Goal: Task Accomplishment & Management: Manage account settings

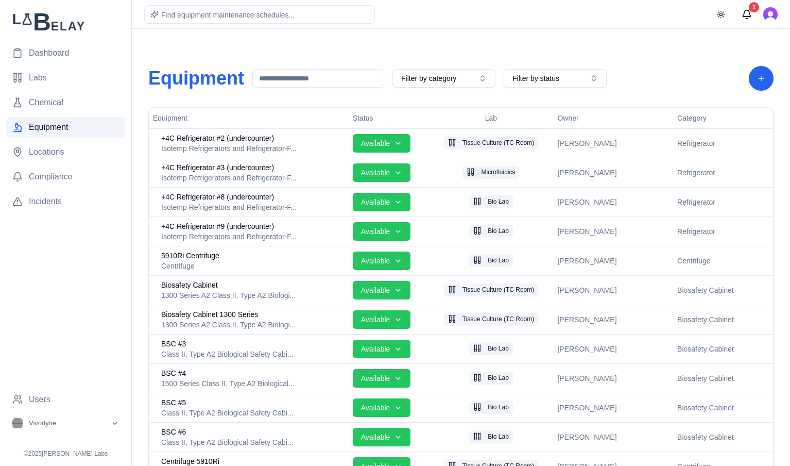
scroll to position [1172, 0]
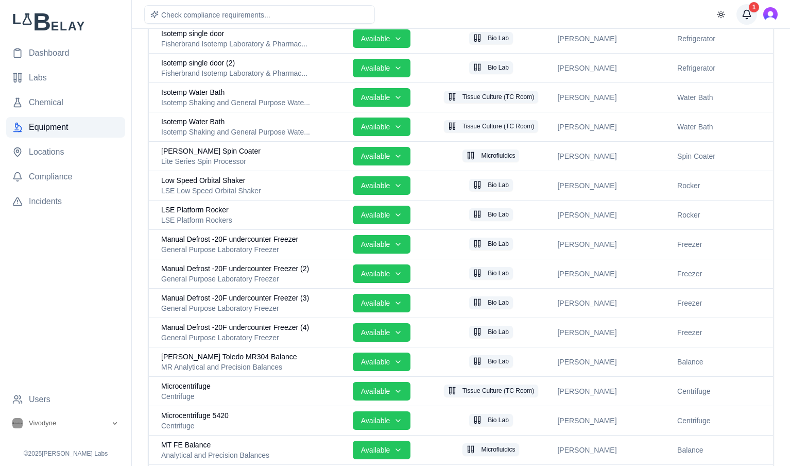
click at [749, 16] on button "1" at bounding box center [747, 14] width 21 height 21
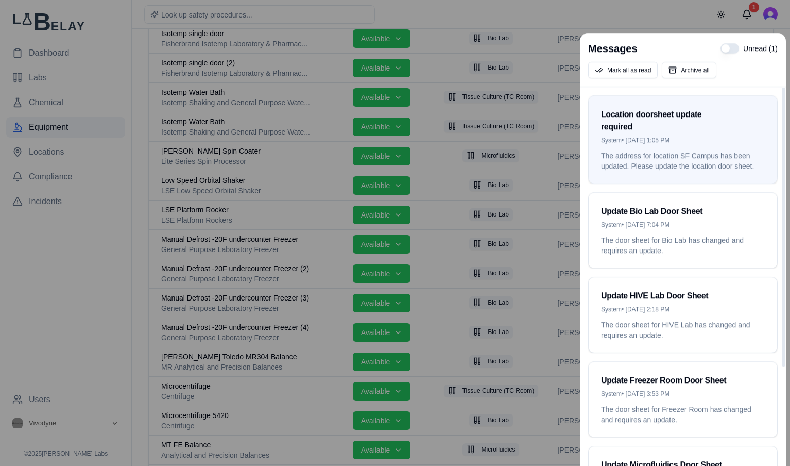
click at [94, 306] on div at bounding box center [395, 233] width 790 height 466
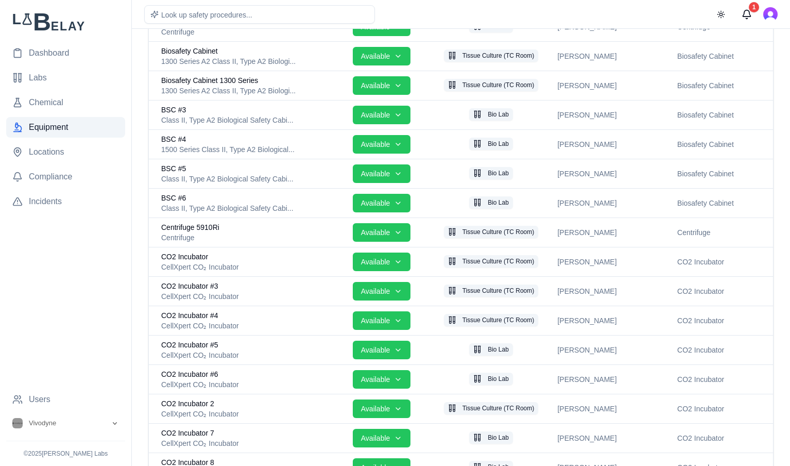
scroll to position [231, 0]
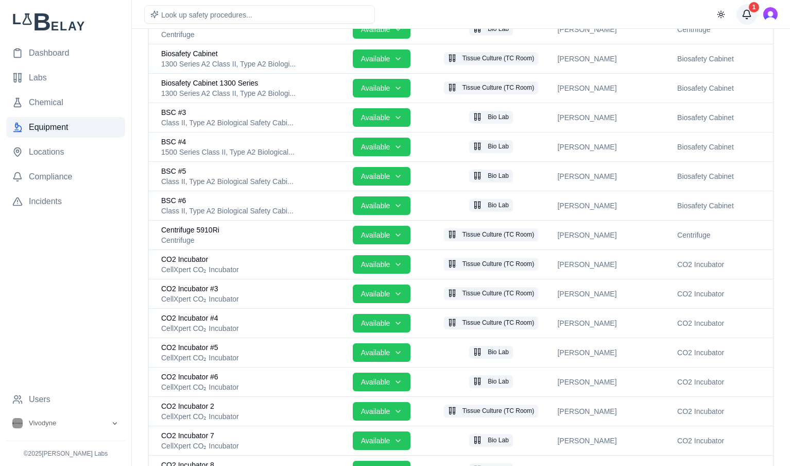
click at [744, 14] on button "1" at bounding box center [747, 14] width 21 height 21
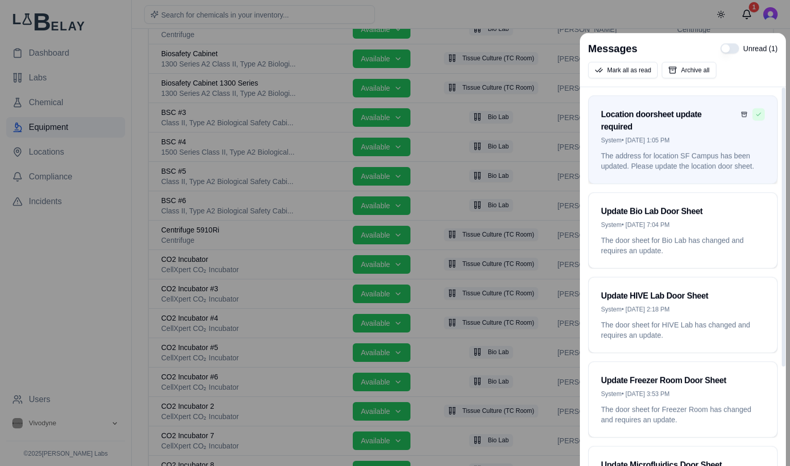
click at [757, 111] on button "Mark as read" at bounding box center [759, 114] width 12 height 12
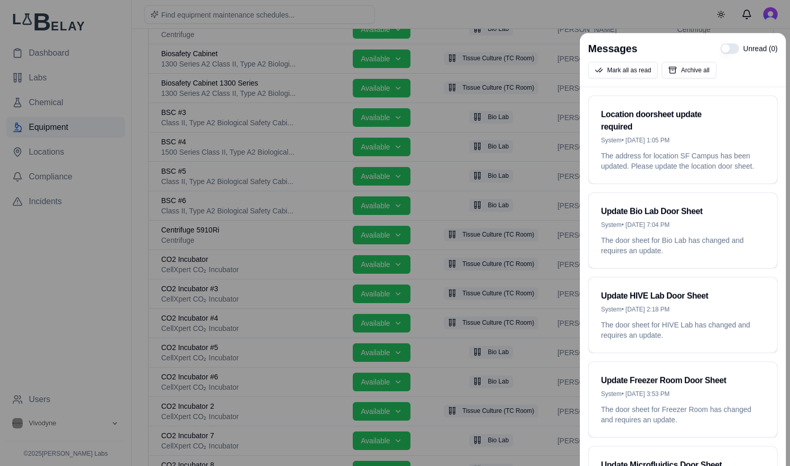
click at [60, 267] on div at bounding box center [395, 233] width 790 height 466
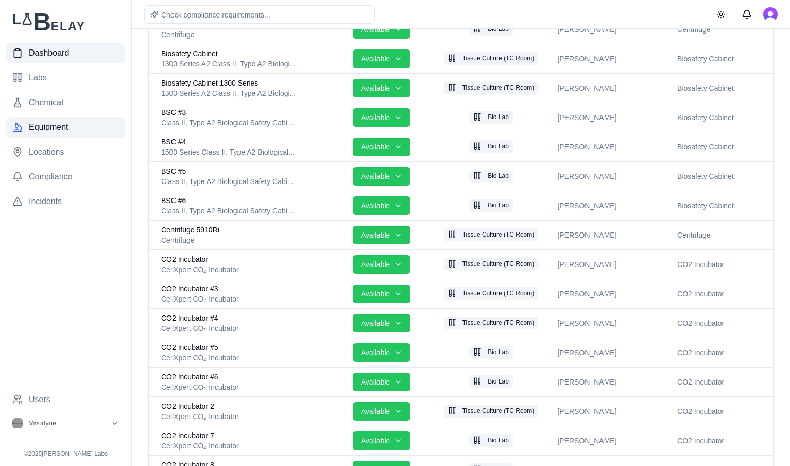
click at [58, 57] on span "Dashboard" at bounding box center [49, 53] width 40 height 12
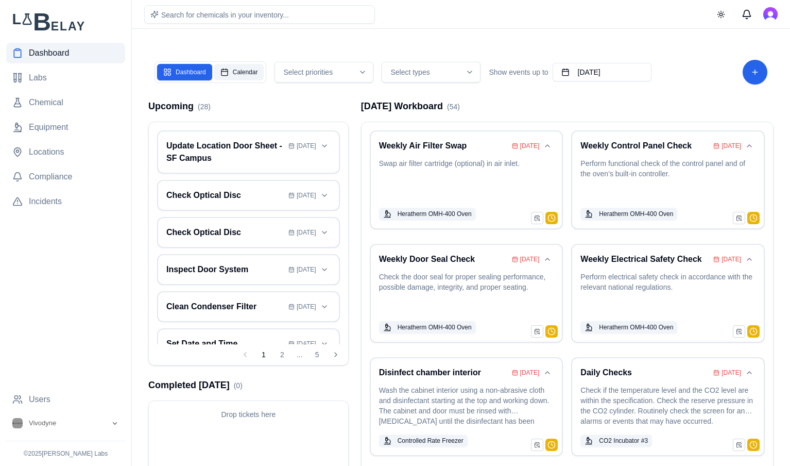
click at [234, 71] on button "Calendar" at bounding box center [239, 72] width 50 height 16
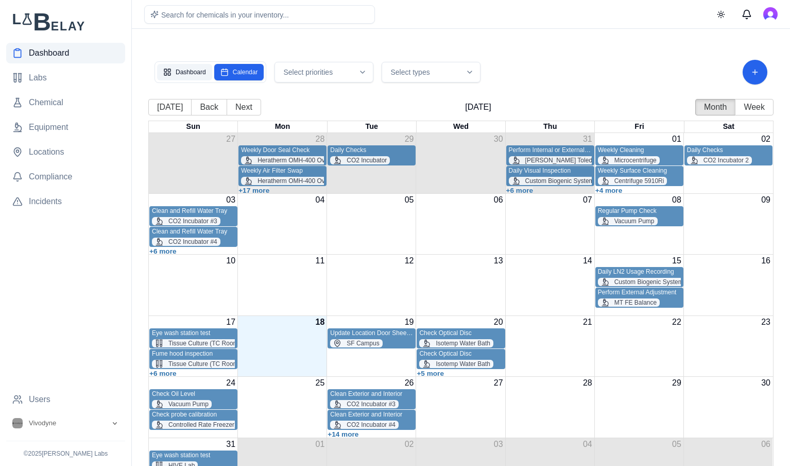
click at [192, 74] on button "Dashboard" at bounding box center [184, 72] width 55 height 16
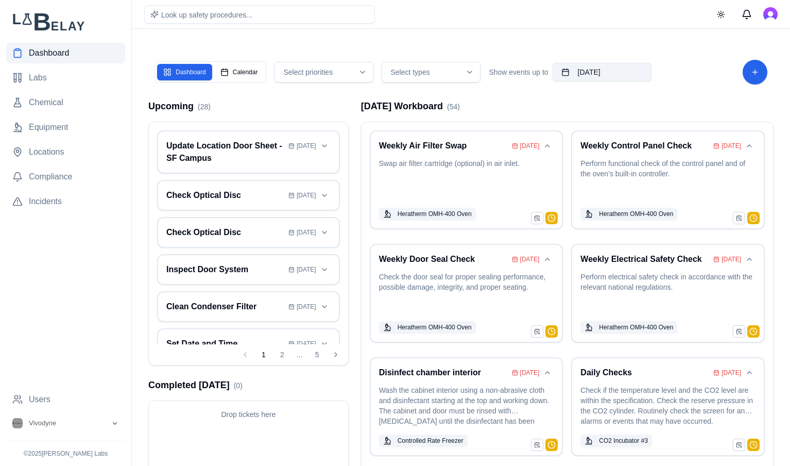
click at [629, 74] on button "[DATE]" at bounding box center [602, 72] width 99 height 19
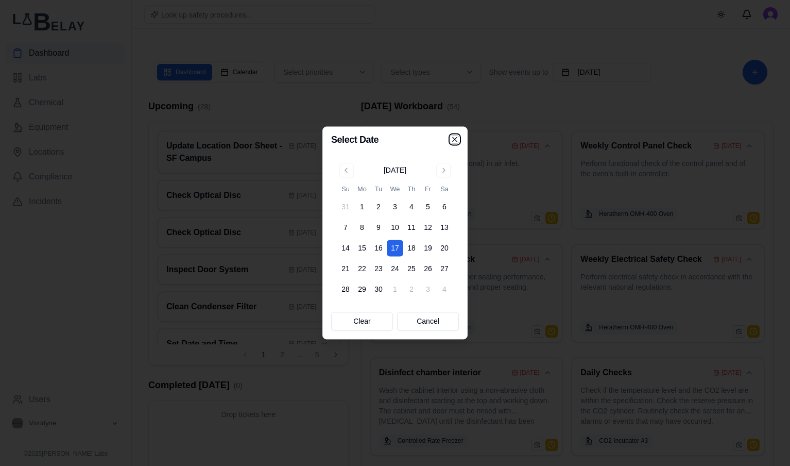
click at [458, 142] on icon "button" at bounding box center [455, 139] width 8 height 8
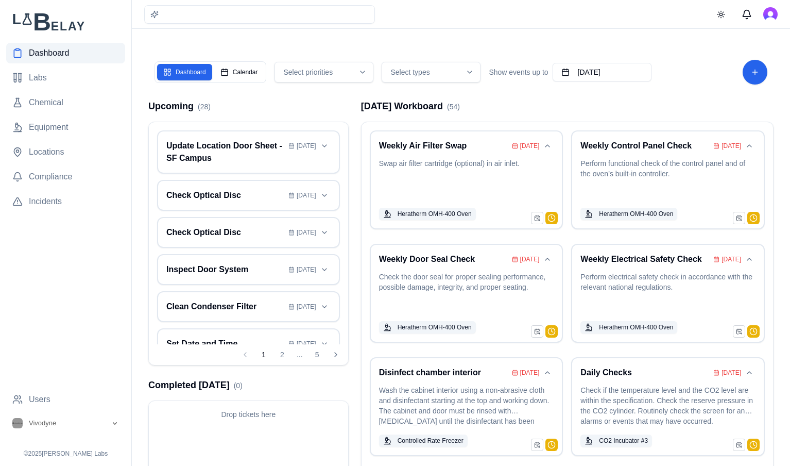
click at [343, 60] on div "Dashboard Calendar Select priorities Select types Show events up to [DATE]" at bounding box center [461, 72] width 613 height 25
click at [421, 68] on span "Select types" at bounding box center [410, 72] width 39 height 10
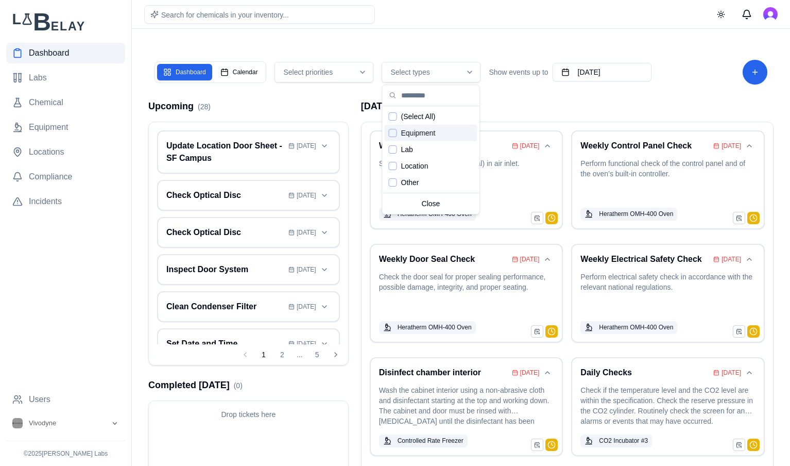
click at [404, 139] on div "Equipment" at bounding box center [431, 133] width 93 height 16
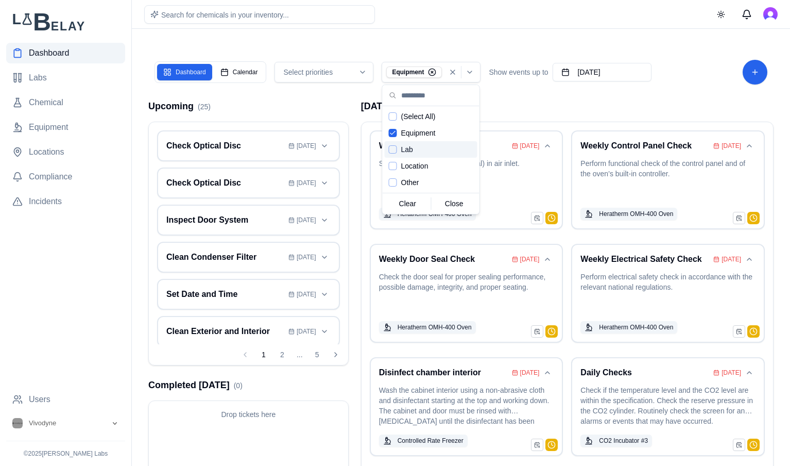
click at [433, 152] on div "Lab" at bounding box center [431, 149] width 93 height 16
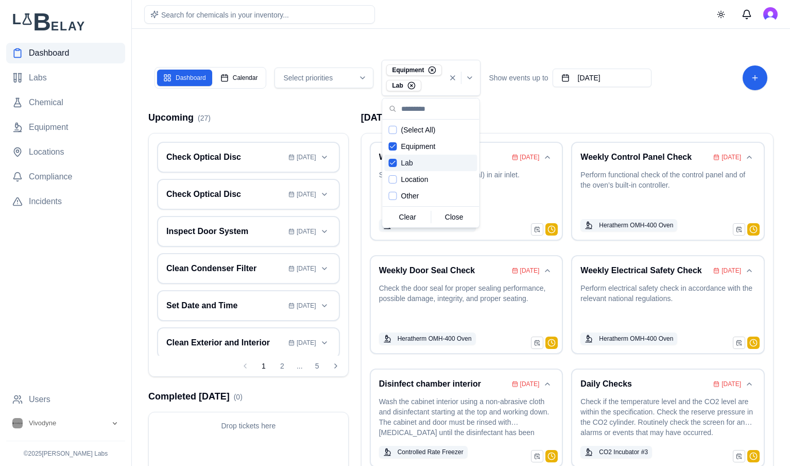
click at [433, 152] on div "Equipment" at bounding box center [431, 146] width 93 height 16
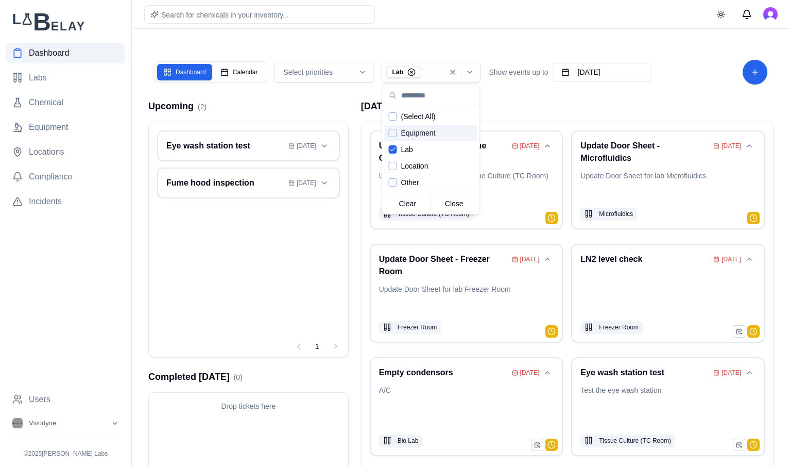
click at [433, 129] on span "Equipment" at bounding box center [418, 133] width 35 height 10
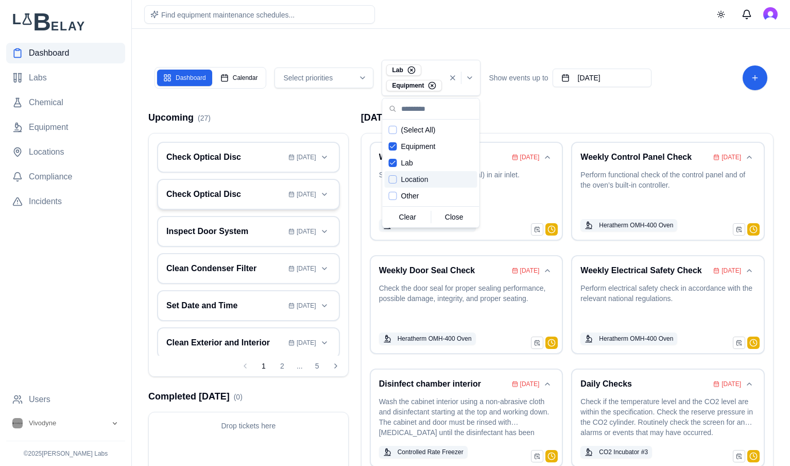
click at [255, 199] on h3 "Check Optical Disc" at bounding box center [225, 194] width 118 height 12
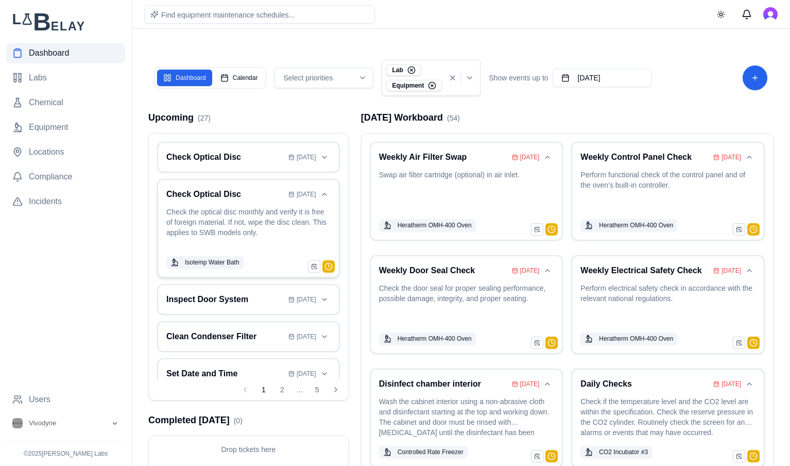
click at [221, 199] on h3 "Check Optical Disc" at bounding box center [225, 194] width 118 height 12
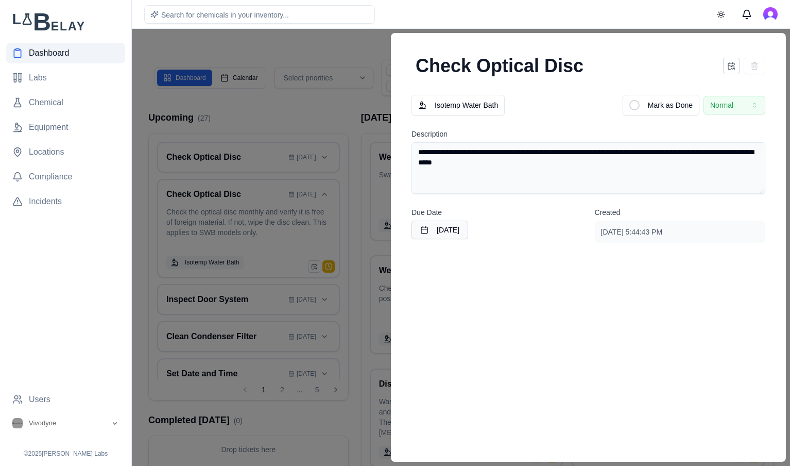
click at [91, 353] on nav "Dashboard Labs Chemical Equipment Locations Compliance Incidents" at bounding box center [65, 216] width 119 height 346
click at [643, 23] on div "Search for chemicals in your inventory... Toggle theme" at bounding box center [461, 14] width 659 height 28
click at [582, 9] on div "Search for chemicals in your inventory... Toggle theme" at bounding box center [461, 14] width 659 height 28
click at [53, 47] on span "Dashboard" at bounding box center [49, 53] width 40 height 12
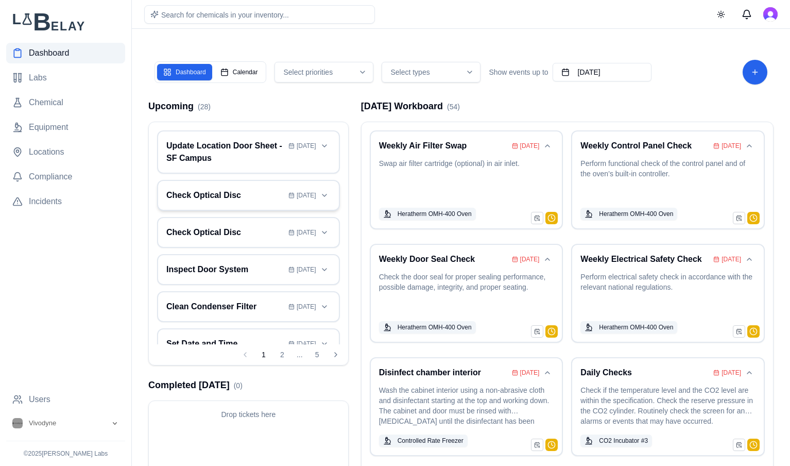
click at [212, 199] on h3 "Check Optical Disc" at bounding box center [225, 195] width 118 height 12
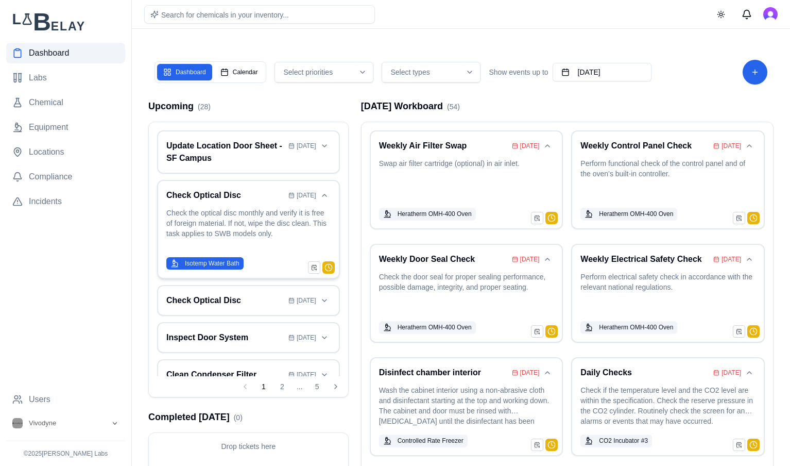
click at [214, 259] on span "Isotemp Water Bath" at bounding box center [212, 263] width 55 height 8
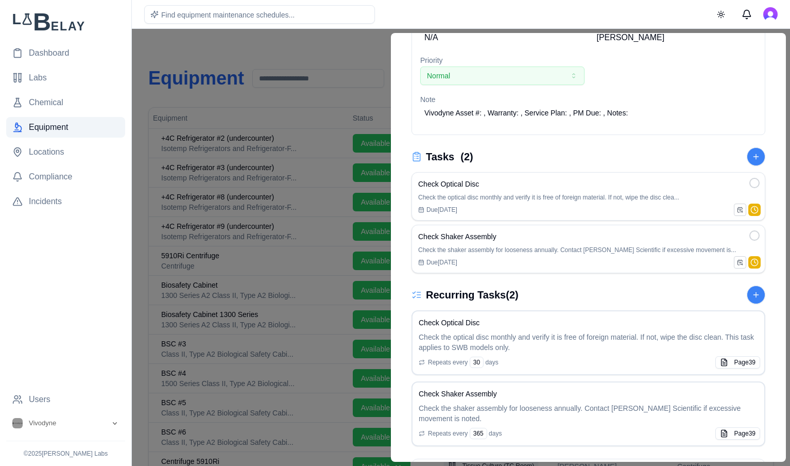
scroll to position [166, 0]
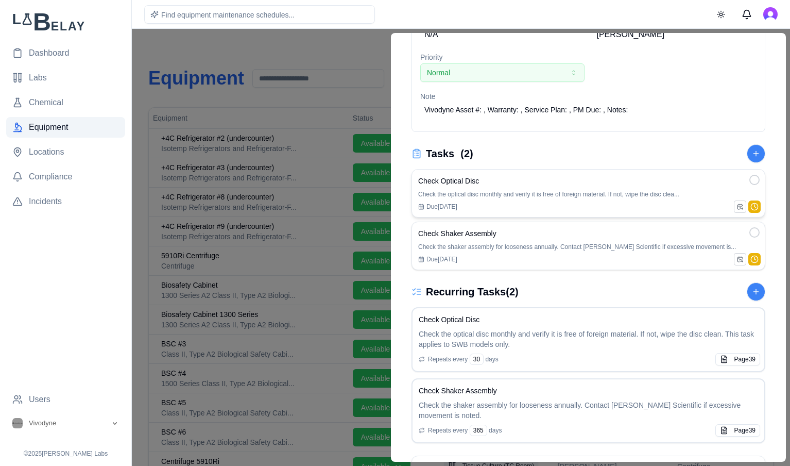
click at [673, 187] on div "Check Optical Disc Check the optical disc monthly and verify it is free of fore…" at bounding box center [588, 193] width 341 height 35
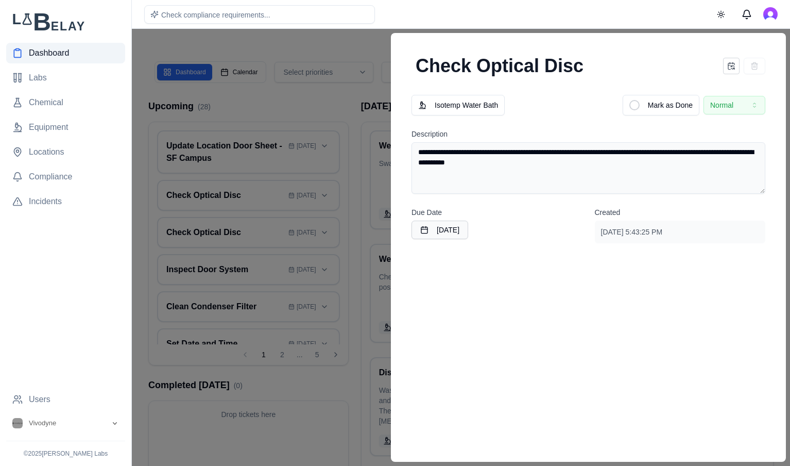
click at [767, 59] on div "Check Optical Disc" at bounding box center [588, 65] width 370 height 41
click at [765, 60] on div at bounding box center [755, 66] width 22 height 16
click at [325, 396] on div at bounding box center [395, 247] width 790 height 437
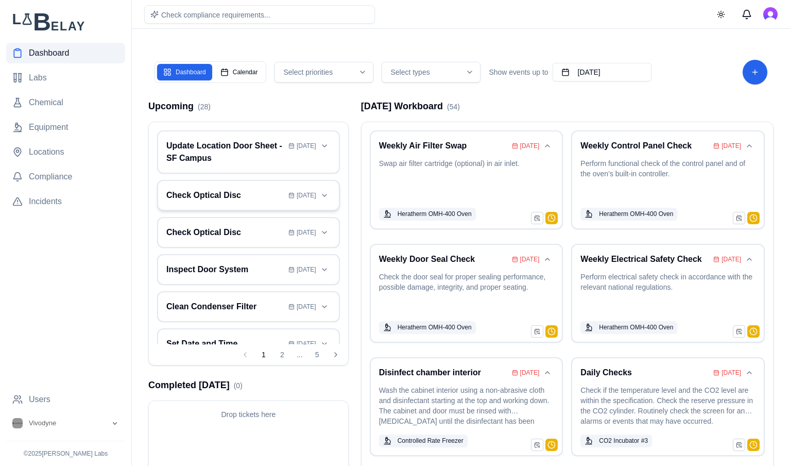
click at [185, 196] on h3 "Check Optical Disc" at bounding box center [225, 195] width 118 height 12
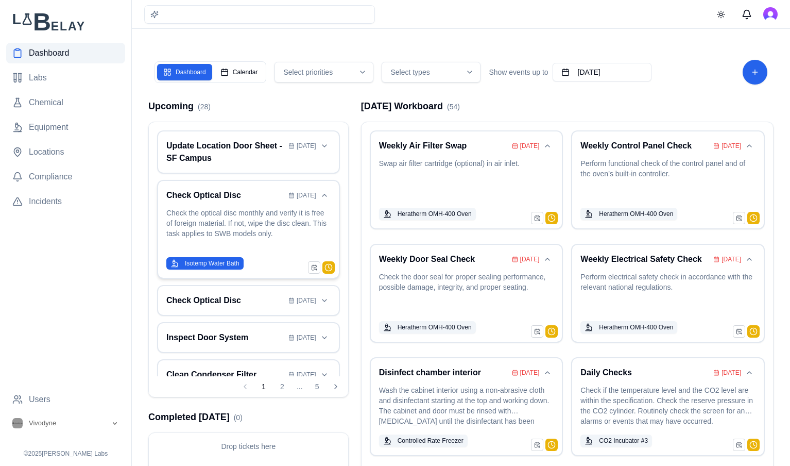
click at [217, 263] on span "Isotemp Water Bath" at bounding box center [212, 263] width 55 height 8
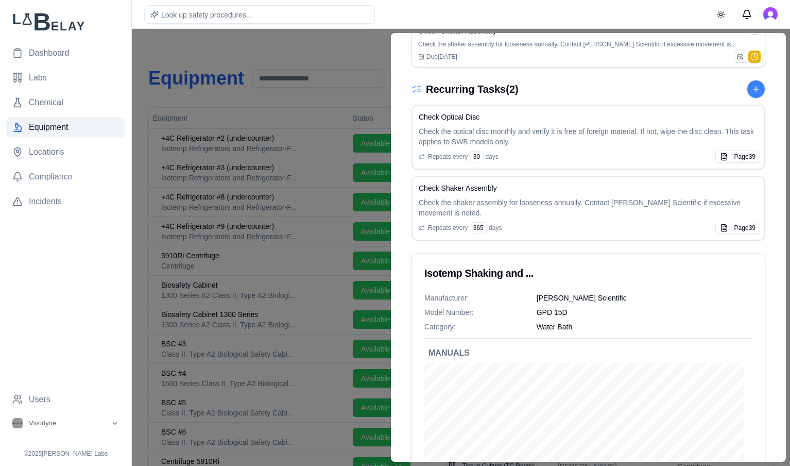
scroll to position [370, 0]
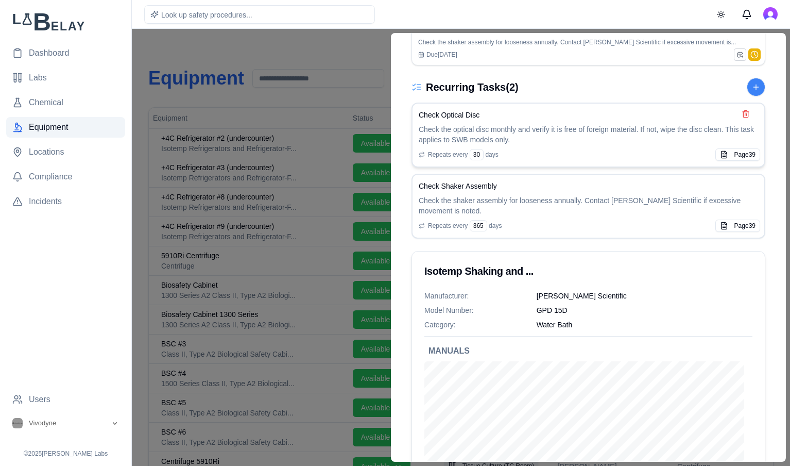
click at [587, 157] on div "Repeats every 30 days" at bounding box center [589, 154] width 340 height 11
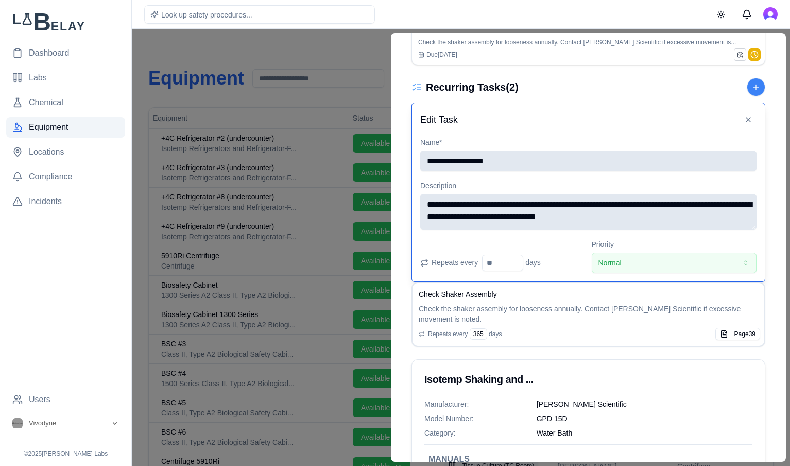
click at [779, 111] on div "**********" at bounding box center [588, 247] width 395 height 429
click at [750, 120] on button at bounding box center [748, 119] width 16 height 16
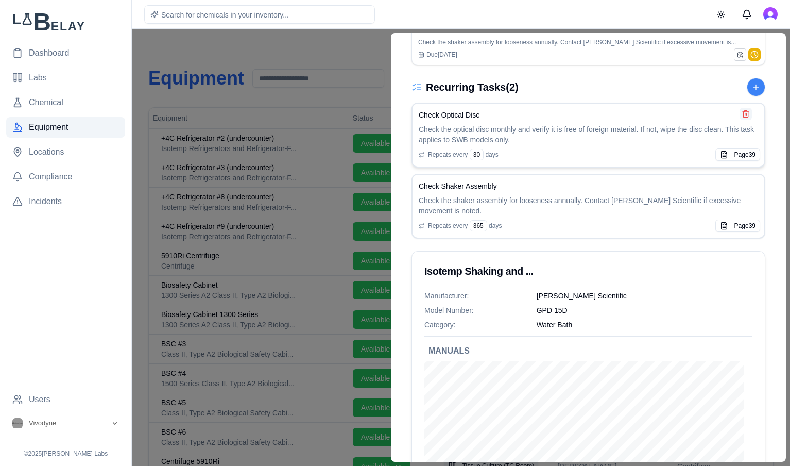
click at [746, 113] on button at bounding box center [746, 114] width 12 height 12
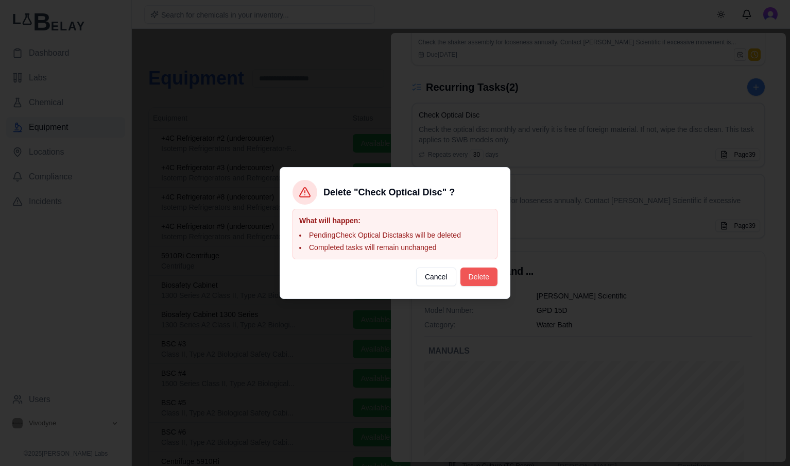
click at [497, 283] on button "Delete" at bounding box center [479, 276] width 37 height 19
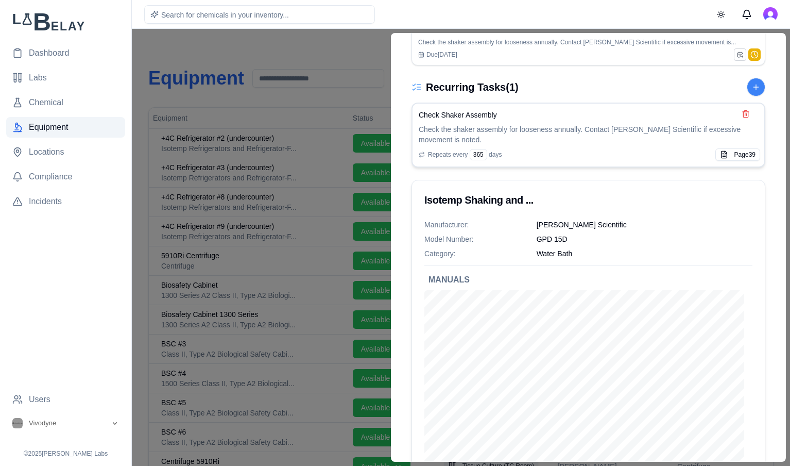
click at [753, 114] on div "Check Shaker Assembly" at bounding box center [589, 115] width 340 height 10
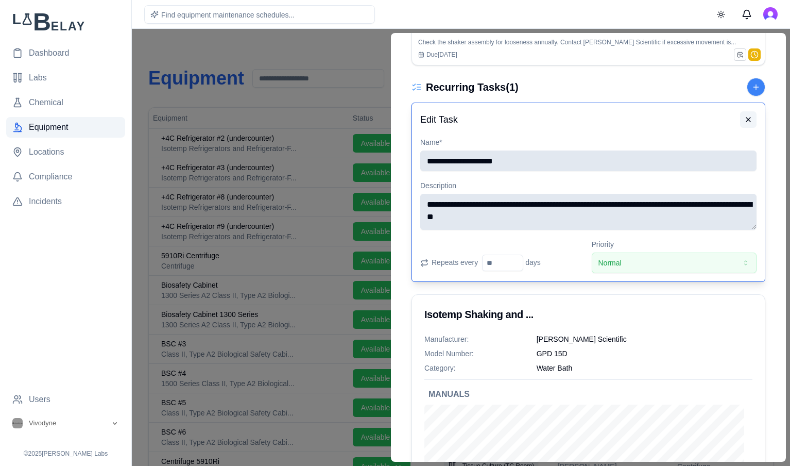
click at [746, 119] on button at bounding box center [748, 119] width 16 height 16
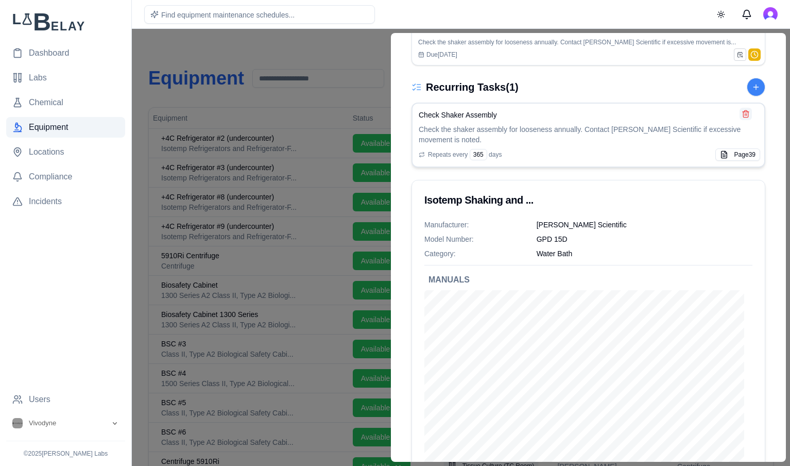
click at [746, 114] on button at bounding box center [746, 114] width 12 height 12
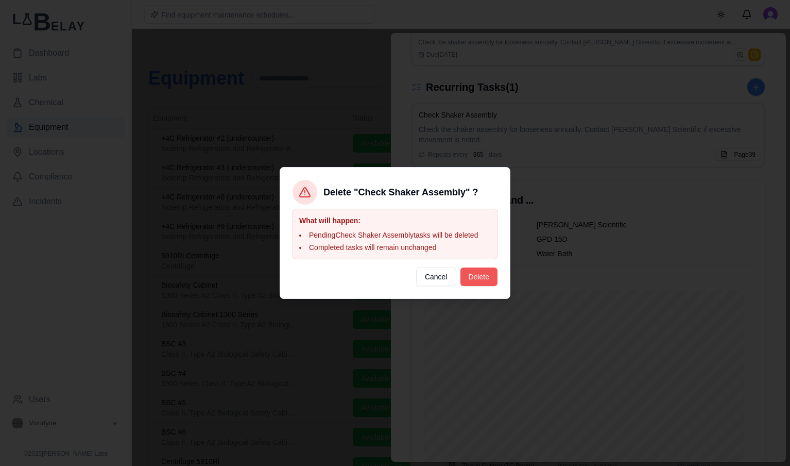
click at [474, 273] on button "Delete" at bounding box center [479, 276] width 37 height 19
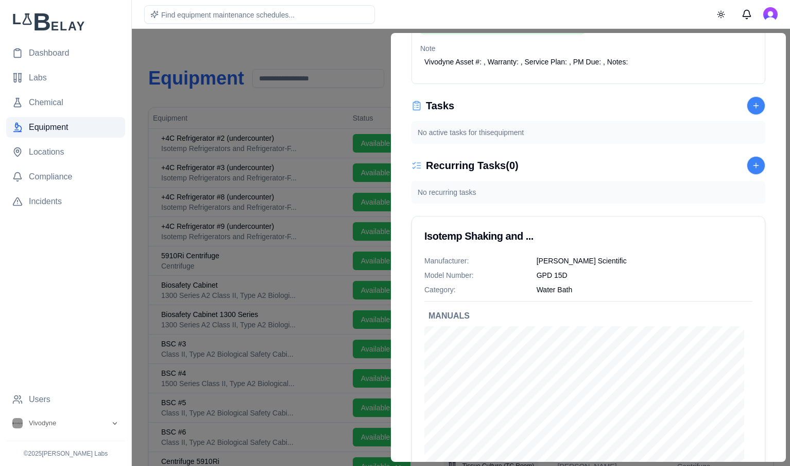
scroll to position [0, 0]
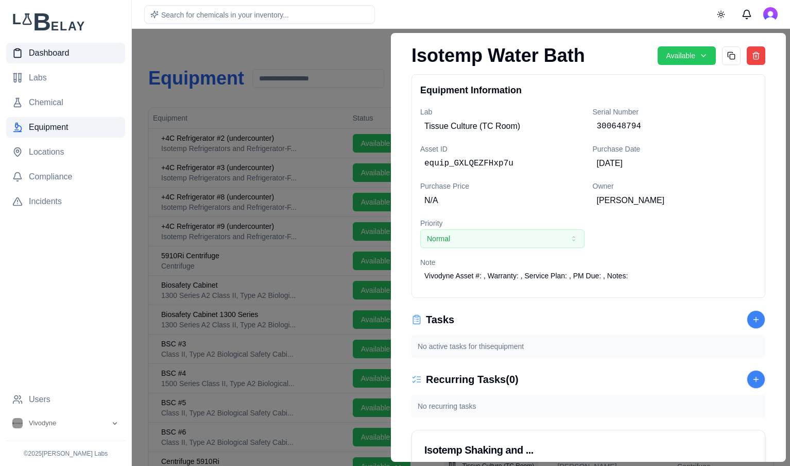
click at [39, 47] on span "Dashboard" at bounding box center [49, 53] width 40 height 12
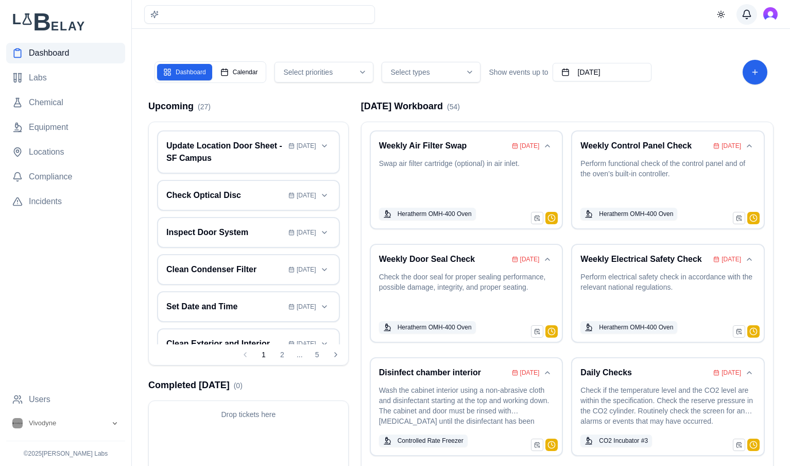
click at [743, 13] on button "Messages" at bounding box center [747, 14] width 21 height 21
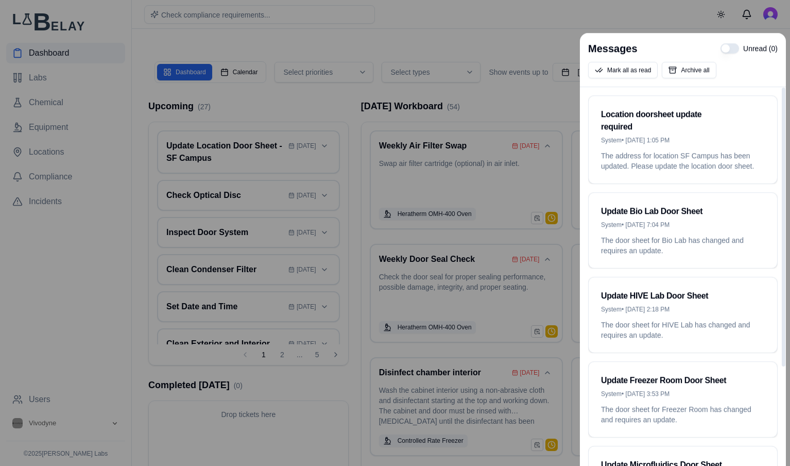
click at [483, 23] on div at bounding box center [395, 233] width 790 height 466
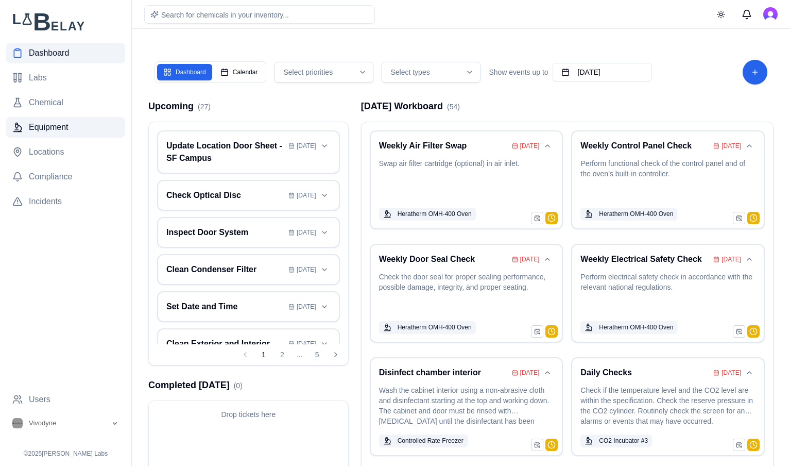
click at [54, 126] on span "Equipment" at bounding box center [49, 127] width 40 height 12
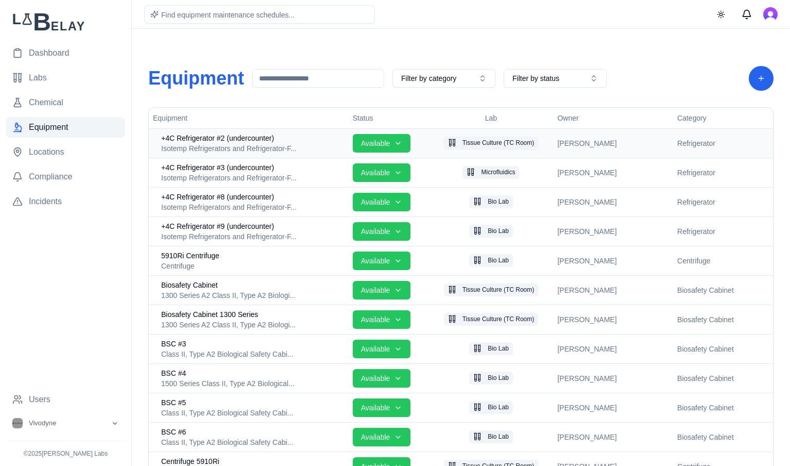
click at [245, 140] on span "+4C Refrigerator #2 (undercounter)" at bounding box center [217, 138] width 113 height 10
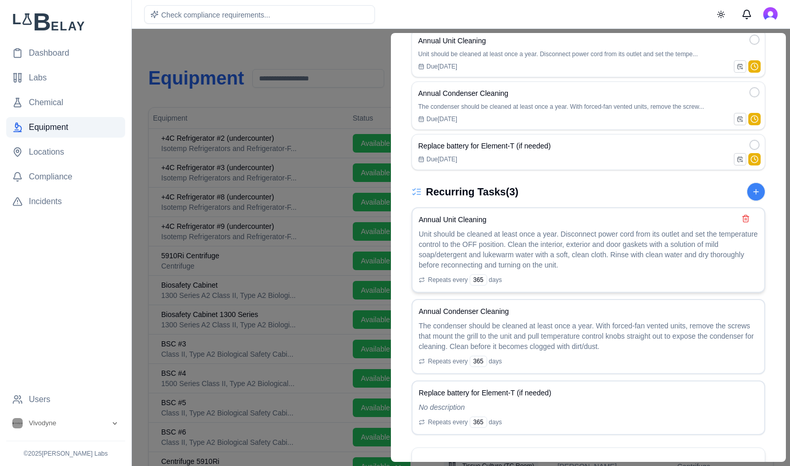
scroll to position [308, 0]
click at [288, 53] on div at bounding box center [395, 247] width 790 height 437
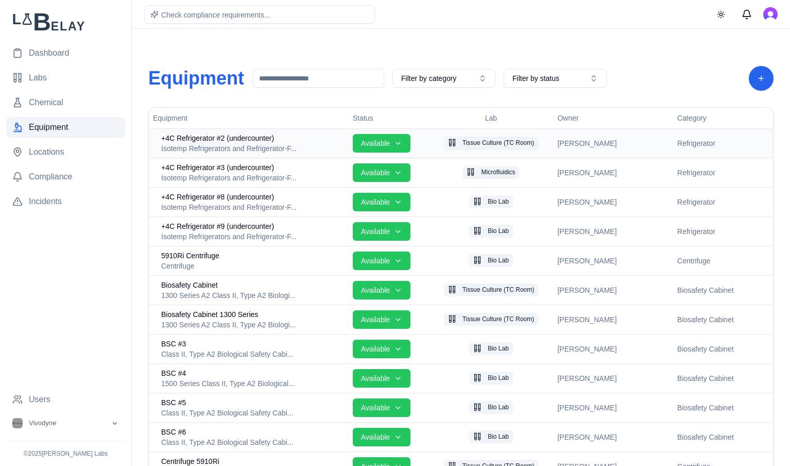
click at [207, 138] on span "+4C Refrigerator #2 (undercounter)" at bounding box center [217, 138] width 113 height 10
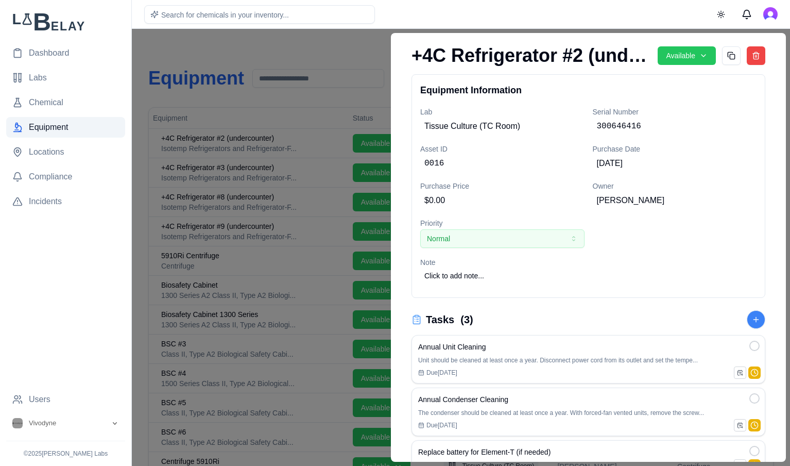
click at [356, 59] on div at bounding box center [395, 247] width 790 height 437
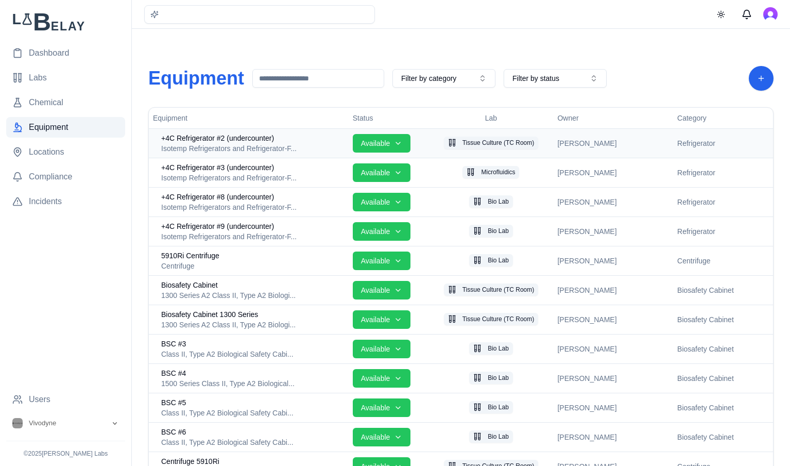
click at [234, 136] on span "+4C Refrigerator #2 (undercounter)" at bounding box center [217, 138] width 113 height 10
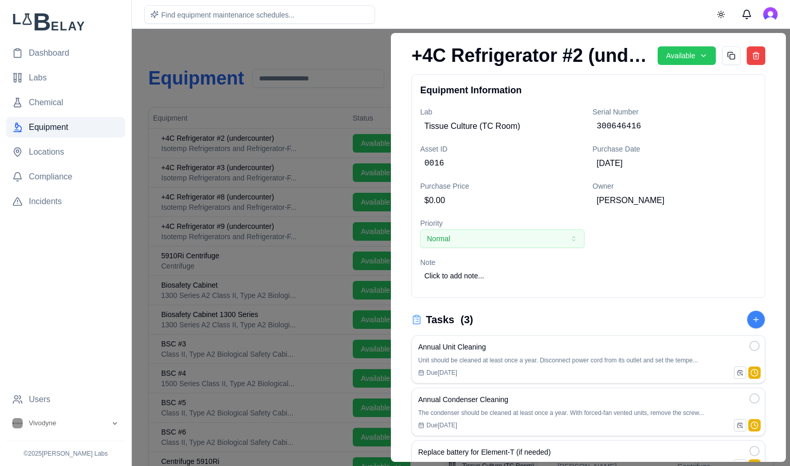
click at [289, 56] on div at bounding box center [395, 247] width 790 height 437
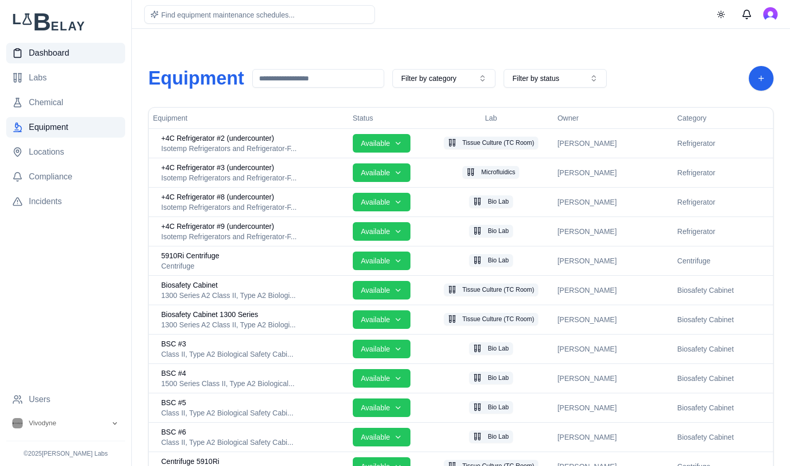
click at [61, 53] on span "Dashboard" at bounding box center [49, 53] width 40 height 12
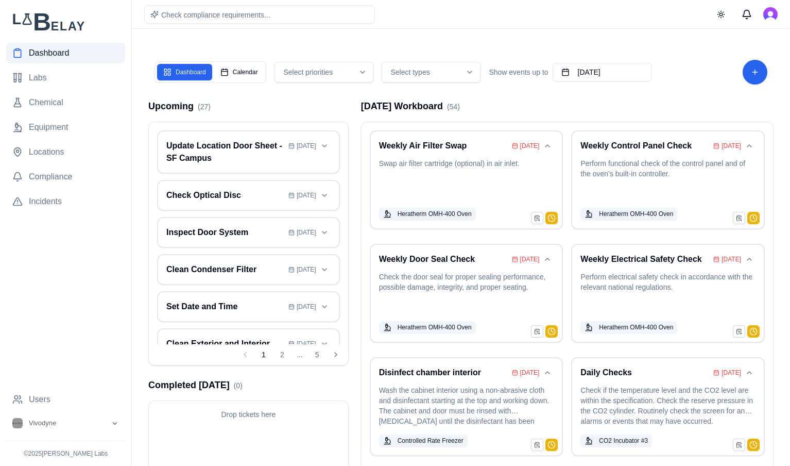
click at [618, 46] on div "Dashboard Calendar Select priorities Select types Show events up to September 1…" at bounding box center [461, 276] width 642 height 470
click at [38, 398] on span "Users" at bounding box center [40, 399] width 22 height 12
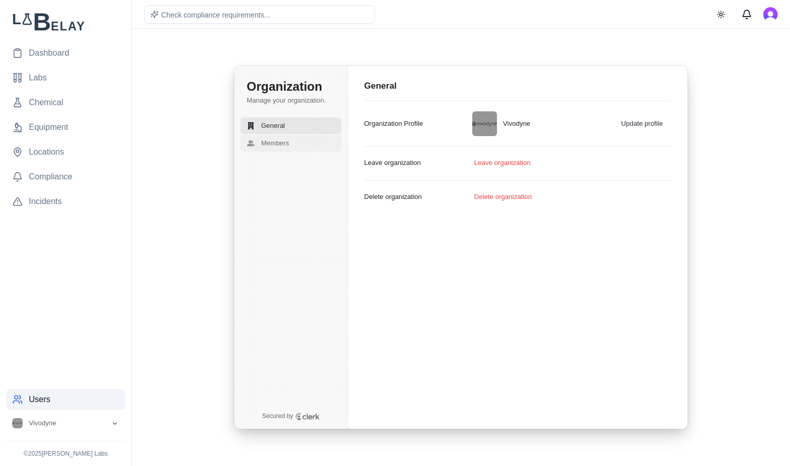
click at [265, 139] on span "Members" at bounding box center [275, 143] width 28 height 9
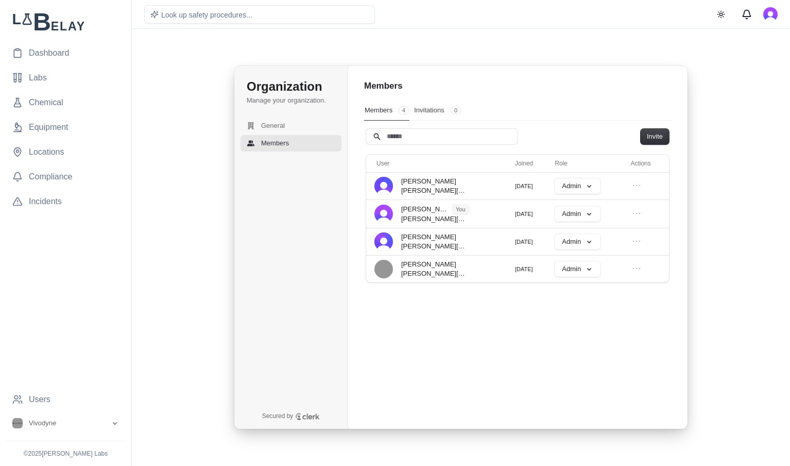
click at [172, 170] on div "Organization Manage your organization. General Members Secured by Organization …" at bounding box center [461, 247] width 642 height 412
click at [52, 43] on link "Dashboard" at bounding box center [65, 53] width 119 height 21
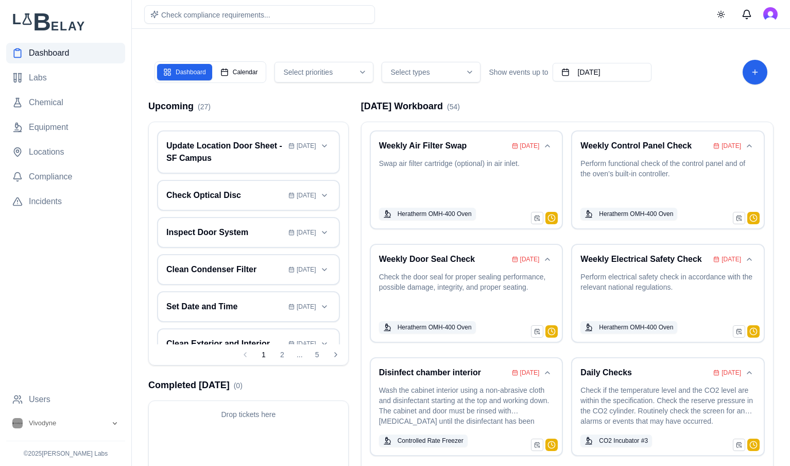
click at [61, 55] on span "Dashboard" at bounding box center [49, 53] width 40 height 12
click at [227, 69] on button "Calendar" at bounding box center [239, 72] width 50 height 16
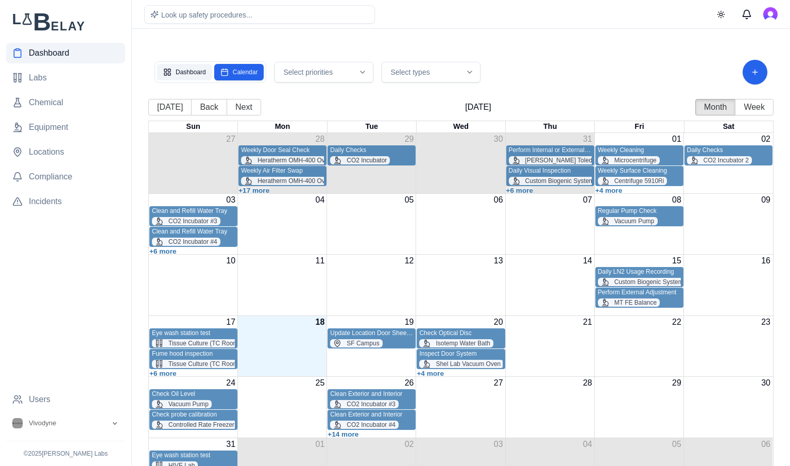
click at [178, 70] on button "Dashboard" at bounding box center [184, 72] width 55 height 16
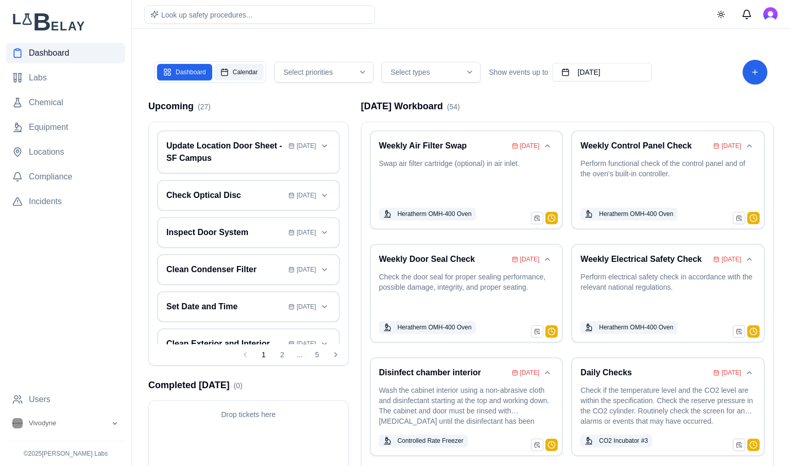
click at [241, 76] on button "Calendar" at bounding box center [239, 72] width 50 height 16
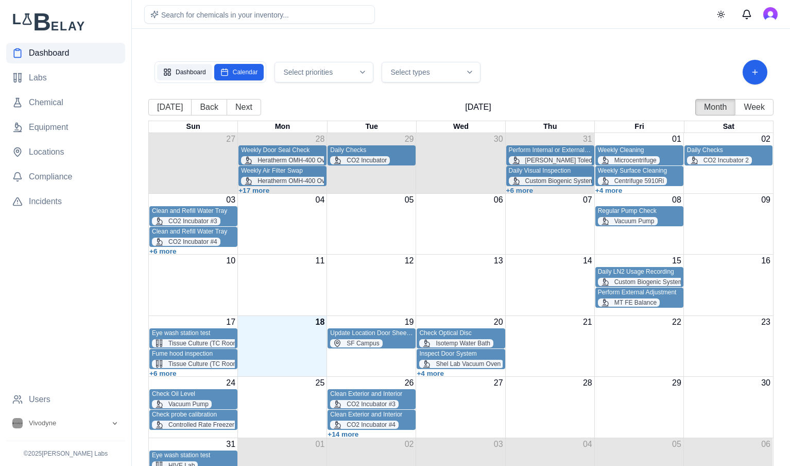
click at [179, 79] on button "Dashboard" at bounding box center [184, 72] width 55 height 16
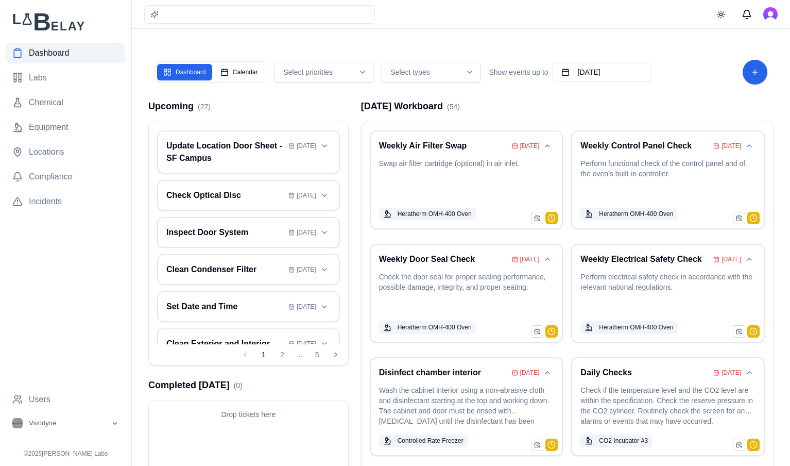
click at [494, 50] on div "Dashboard Calendar Select priorities Select types Show events up to September 1…" at bounding box center [461, 276] width 642 height 470
click at [225, 75] on button "Calendar" at bounding box center [239, 72] width 50 height 16
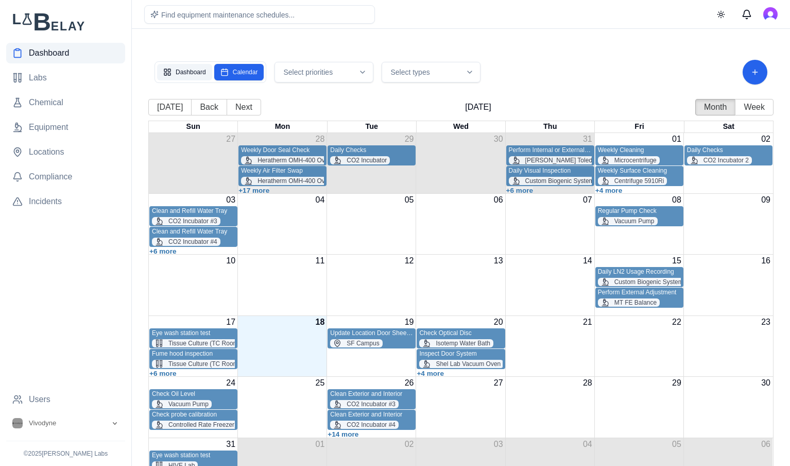
click at [168, 73] on button "Dashboard" at bounding box center [184, 72] width 55 height 16
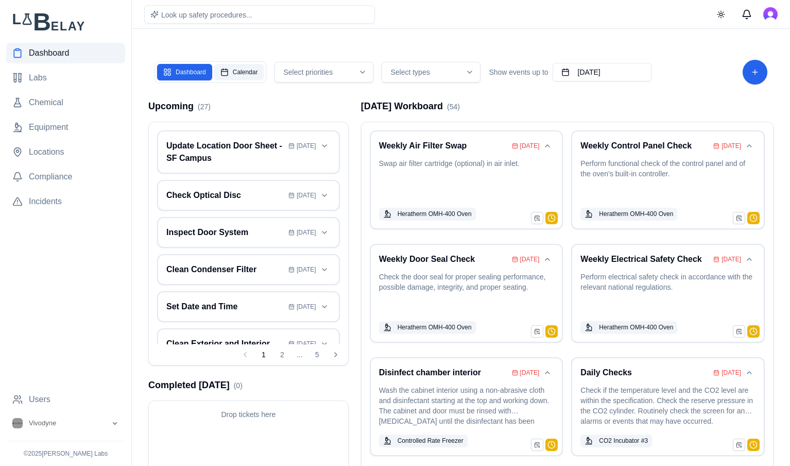
click at [245, 70] on button "Calendar" at bounding box center [239, 72] width 50 height 16
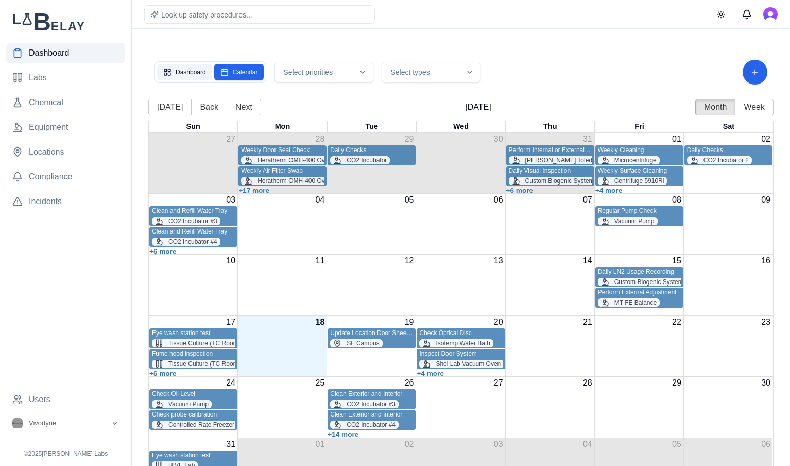
click at [181, 75] on button "Dashboard" at bounding box center [184, 72] width 55 height 16
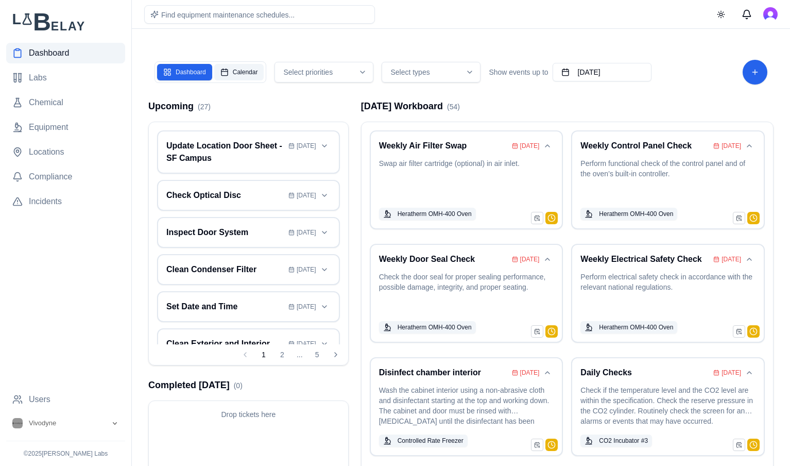
click at [232, 70] on button "Calendar" at bounding box center [239, 72] width 50 height 16
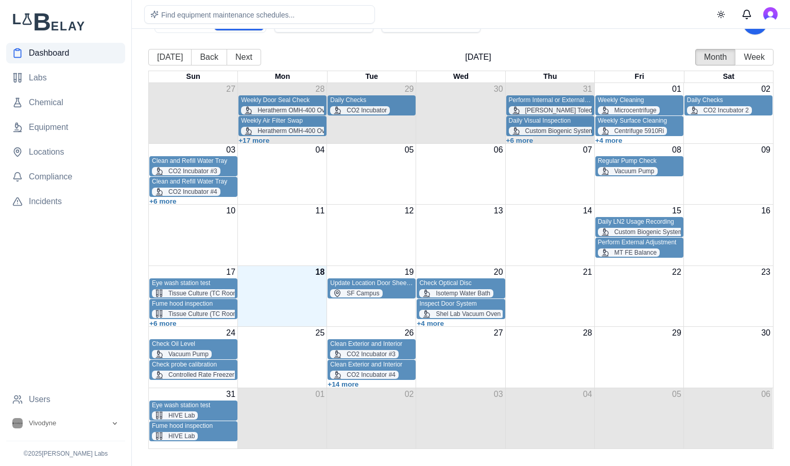
scroll to position [54, 0]
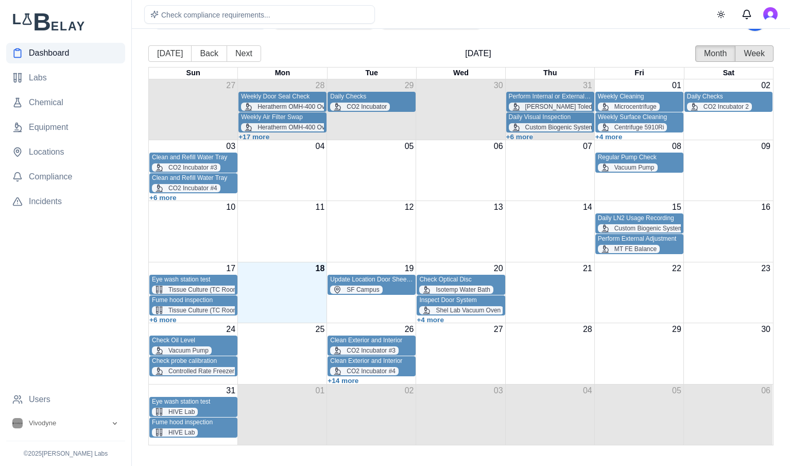
click at [752, 57] on button "Week" at bounding box center [754, 53] width 39 height 16
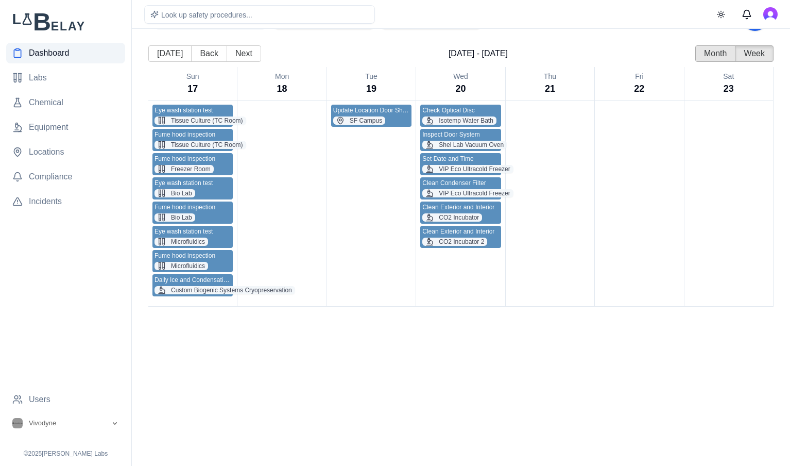
click at [714, 48] on button "Month" at bounding box center [716, 53] width 40 height 16
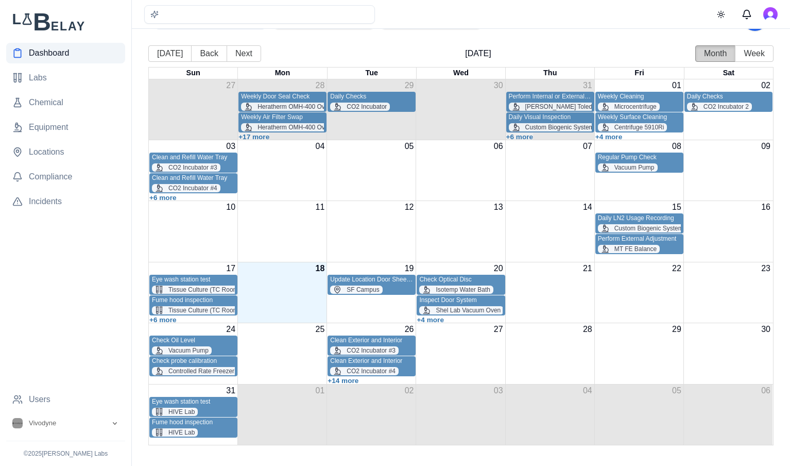
scroll to position [0, 0]
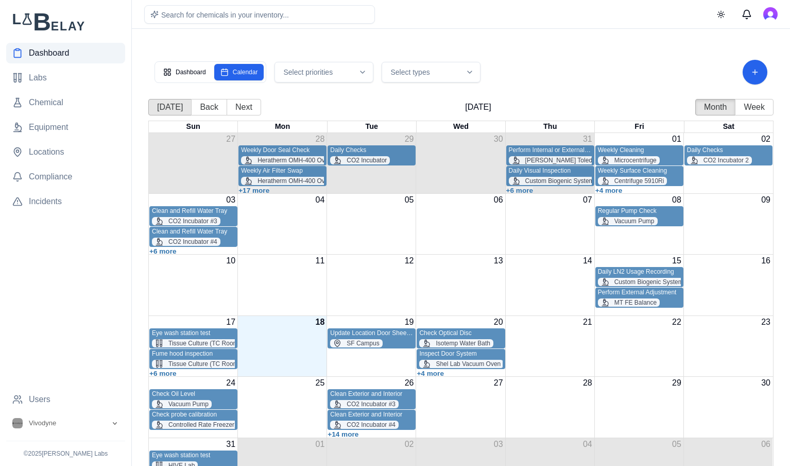
click at [164, 104] on button "[DATE]" at bounding box center [169, 107] width 43 height 16
click at [183, 71] on button "Dashboard" at bounding box center [184, 72] width 55 height 16
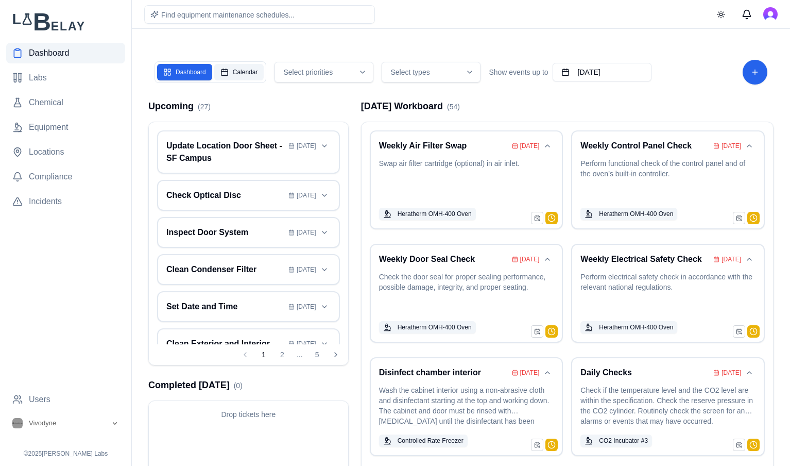
click at [229, 74] on button "Calendar" at bounding box center [239, 72] width 50 height 16
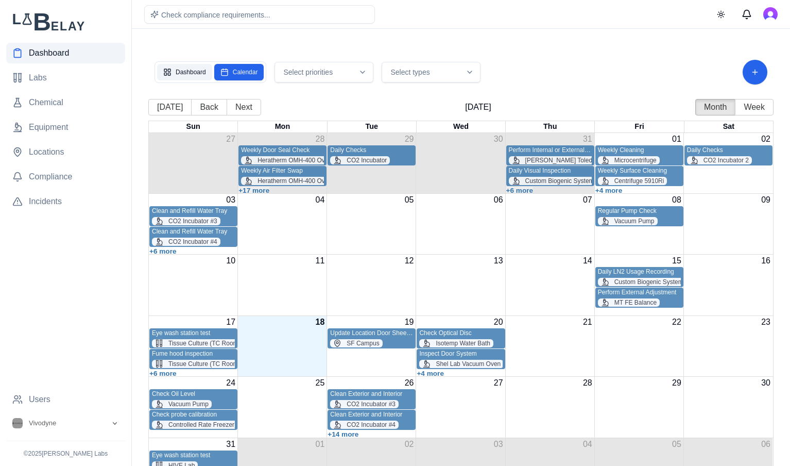
click at [172, 68] on button "Dashboard" at bounding box center [184, 72] width 55 height 16
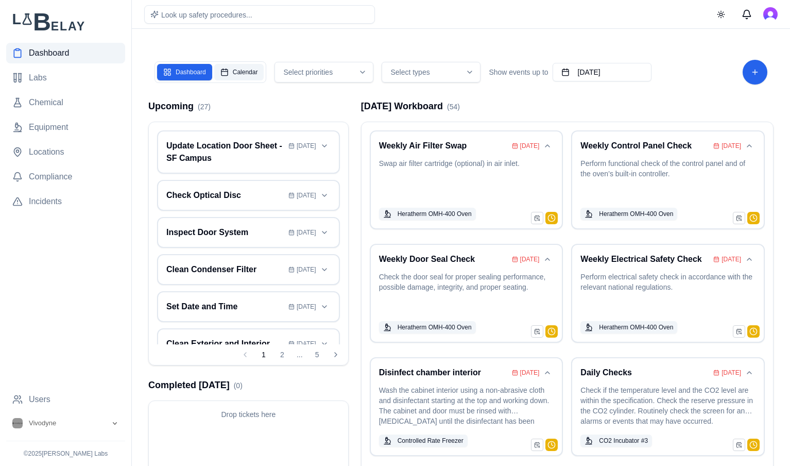
click at [240, 74] on button "Calendar" at bounding box center [239, 72] width 50 height 16
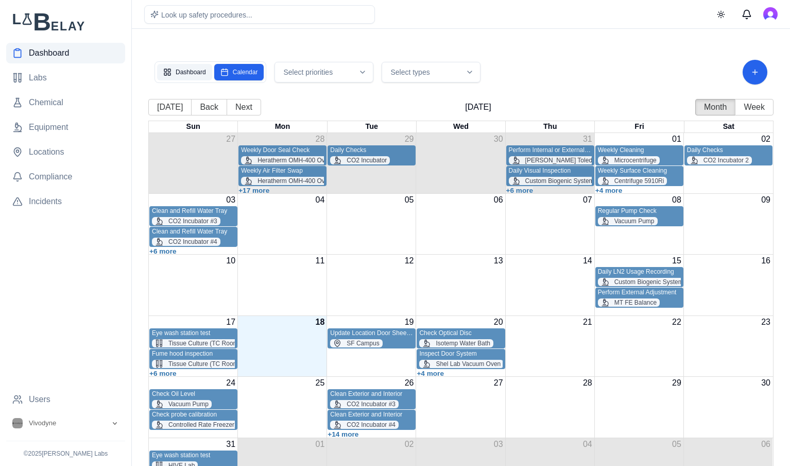
click at [188, 70] on button "Dashboard" at bounding box center [184, 72] width 55 height 16
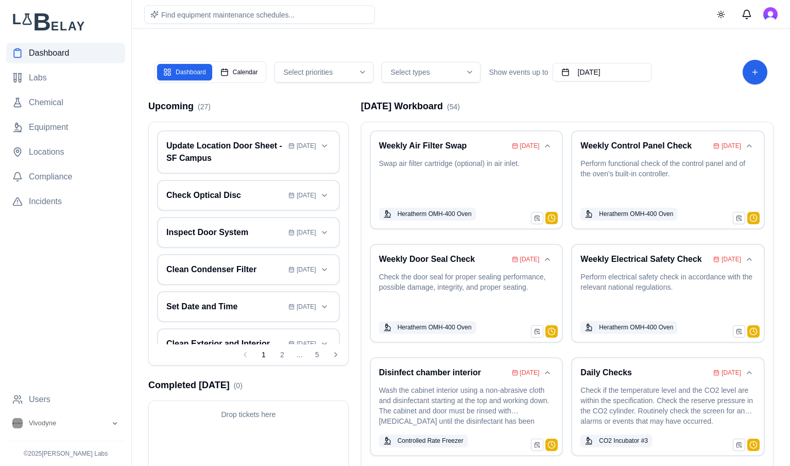
click at [394, 41] on div "Dashboard Calendar Select priorities Select types Show events up to September 1…" at bounding box center [461, 276] width 642 height 470
click at [594, 19] on div "Find equipment maintenance schedules... Toggle theme" at bounding box center [461, 14] width 659 height 28
click at [527, 27] on div "Find equipment maintenance schedules... Toggle theme" at bounding box center [461, 14] width 659 height 28
click at [80, 275] on nav "Dashboard Labs Chemical Equipment Locations Compliance Incidents" at bounding box center [65, 216] width 119 height 346
click at [156, 40] on main "Dashboard Calendar Select priorities Select types Show events up to September 1…" at bounding box center [461, 259] width 659 height 519
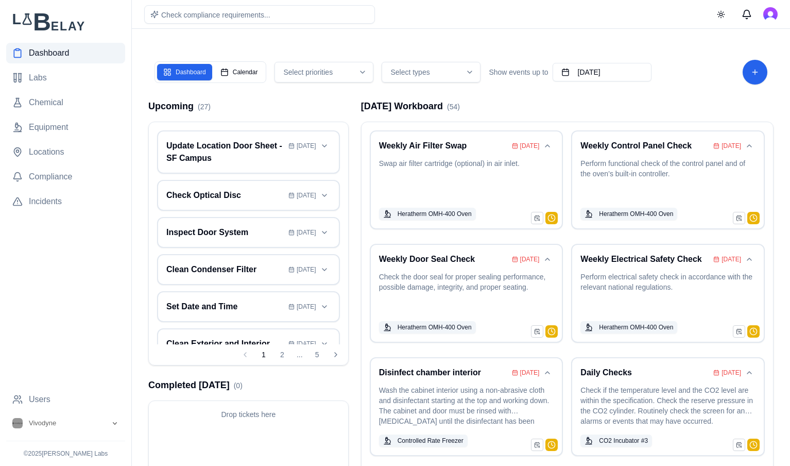
click at [60, 54] on span "Dashboard" at bounding box center [49, 53] width 40 height 12
click at [54, 80] on link "Labs" at bounding box center [65, 78] width 119 height 21
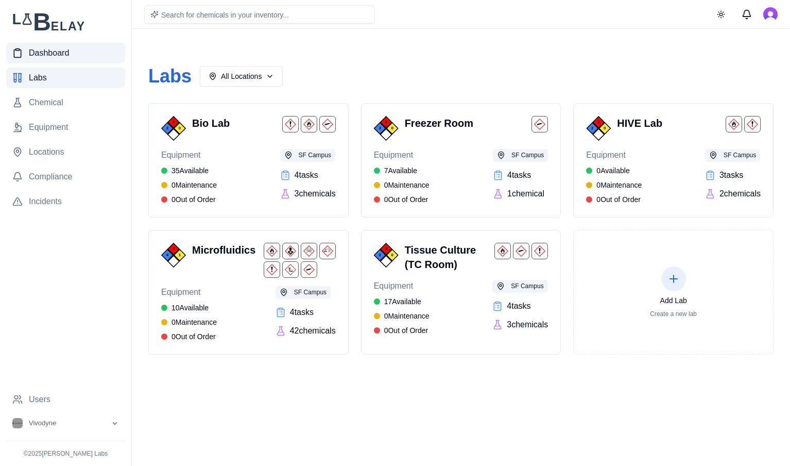
click at [64, 60] on link "Dashboard" at bounding box center [65, 53] width 119 height 21
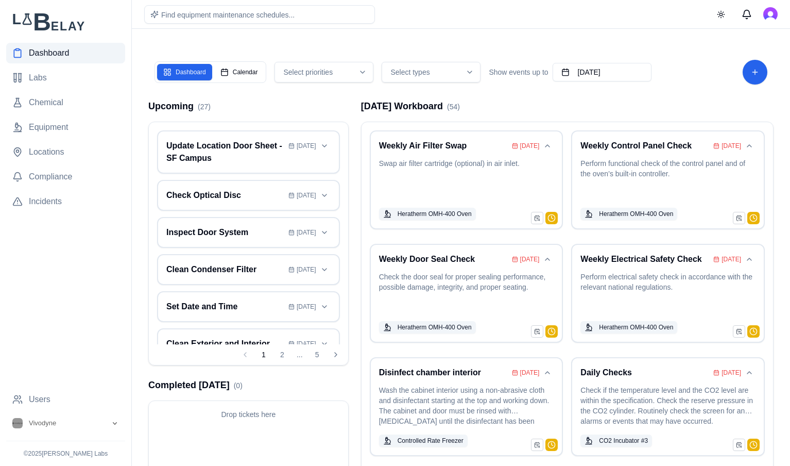
click at [654, 98] on div "Dashboard Calendar Select priorities Select types Show events up to September 1…" at bounding box center [461, 276] width 642 height 470
click at [62, 180] on span "Compliance" at bounding box center [50, 177] width 43 height 12
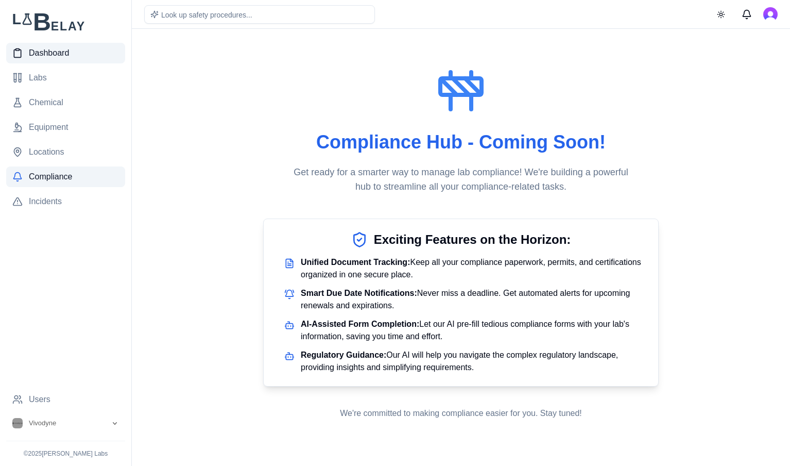
click at [44, 54] on span "Dashboard" at bounding box center [49, 53] width 40 height 12
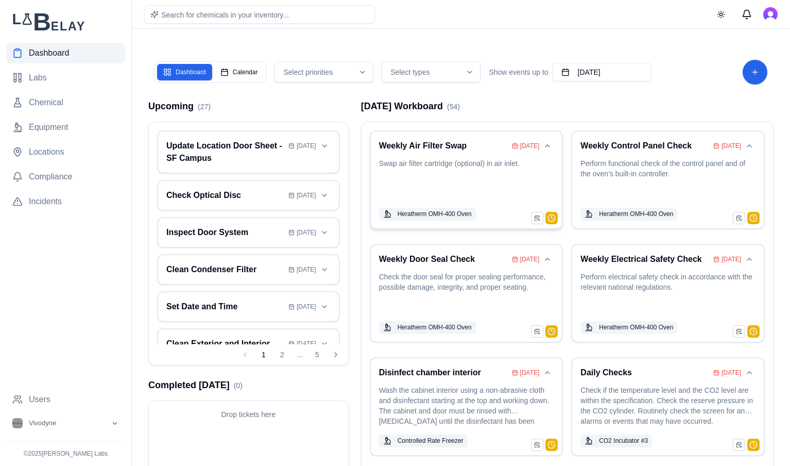
click at [471, 180] on p "Swap air filter cartridge (optional) in air inlet." at bounding box center [466, 179] width 175 height 43
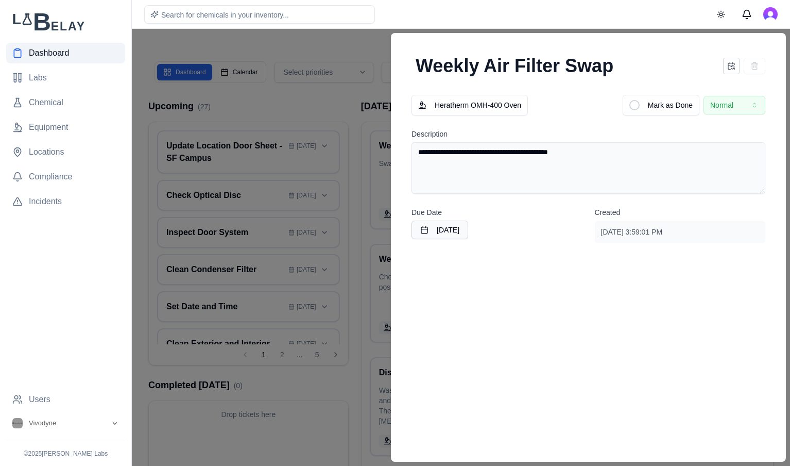
click at [732, 66] on icon at bounding box center [732, 66] width 2 height 2
click at [725, 69] on div at bounding box center [731, 66] width 16 height 16
click at [743, 69] on div at bounding box center [744, 66] width 42 height 16
click at [726, 69] on div at bounding box center [731, 66] width 16 height 16
click at [738, 68] on div at bounding box center [731, 66] width 16 height 16
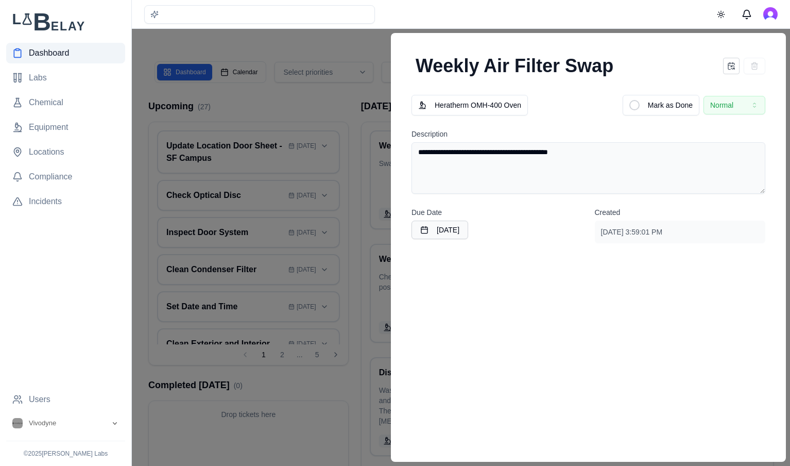
click at [674, 264] on div "**********" at bounding box center [588, 247] width 395 height 429
click at [297, 57] on div at bounding box center [395, 247] width 790 height 437
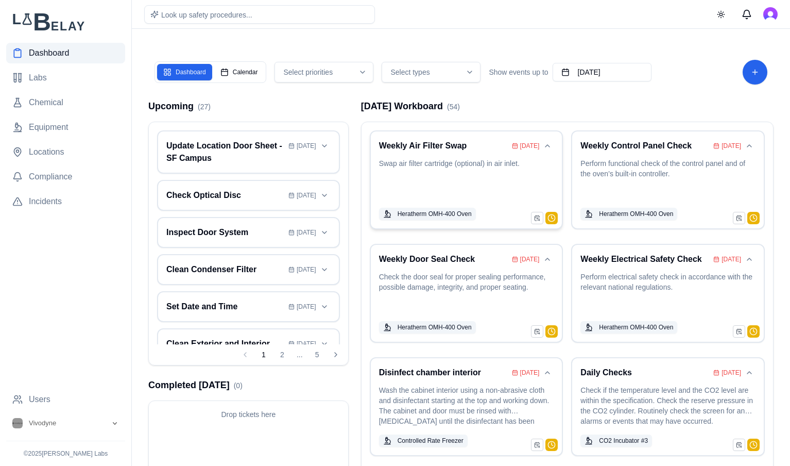
click at [498, 172] on p "Swap air filter cartridge (optional) in air inlet." at bounding box center [466, 179] width 175 height 43
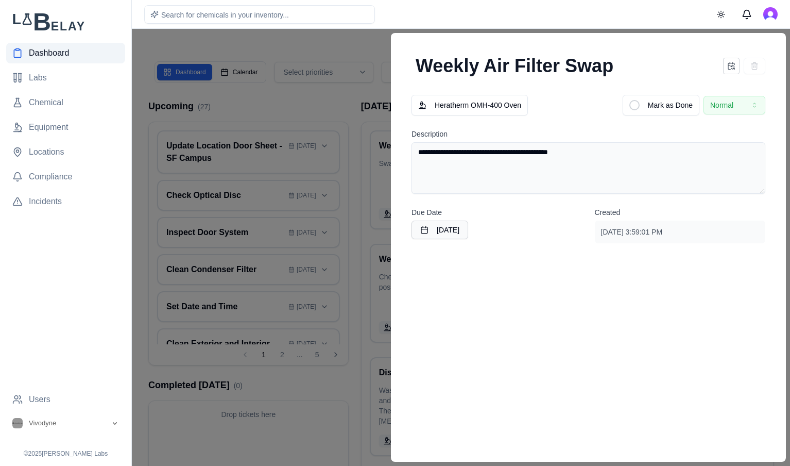
click at [340, 26] on div "Search for chemicals in your inventory... Toggle theme" at bounding box center [461, 14] width 659 height 28
click at [340, 46] on div at bounding box center [395, 247] width 790 height 437
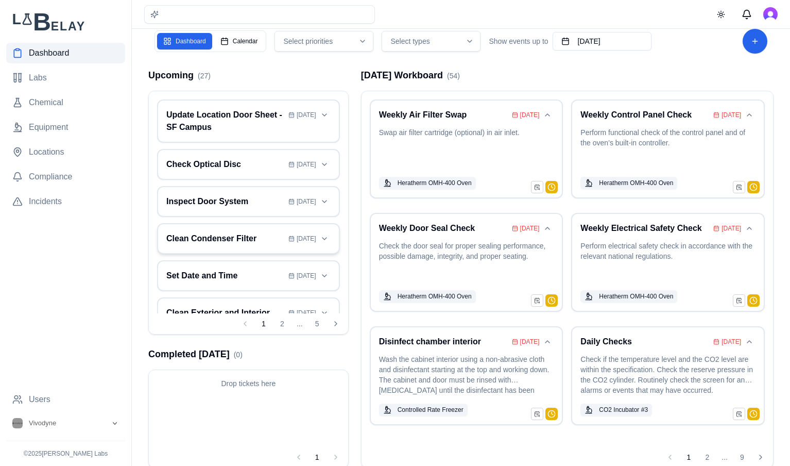
scroll to position [22, 0]
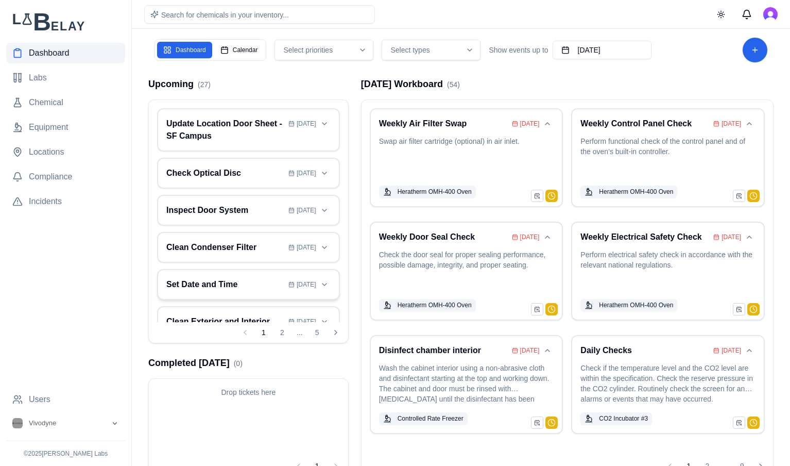
click at [244, 289] on h3 "Set Date and Time" at bounding box center [225, 284] width 118 height 12
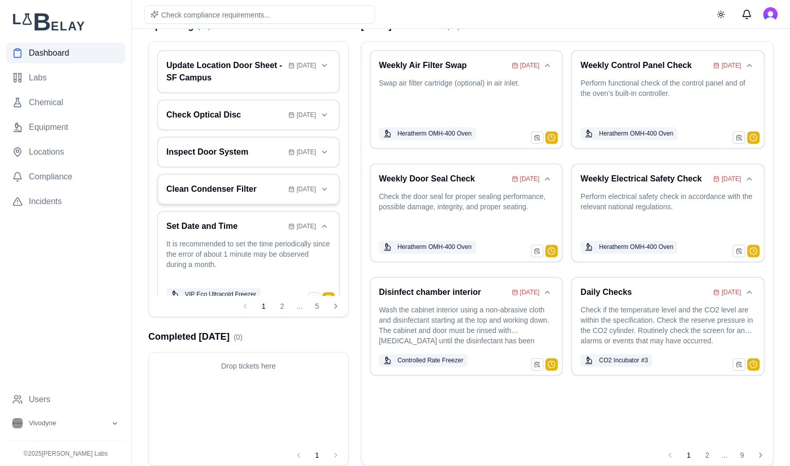
scroll to position [0, 0]
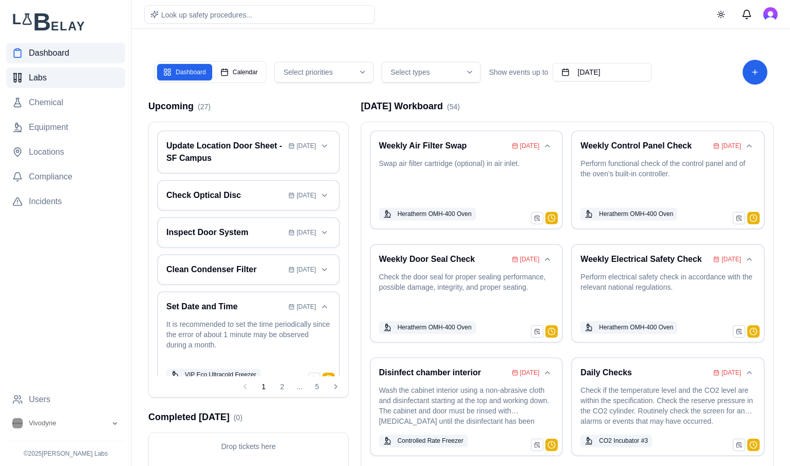
click at [51, 86] on link "Labs" at bounding box center [65, 78] width 119 height 21
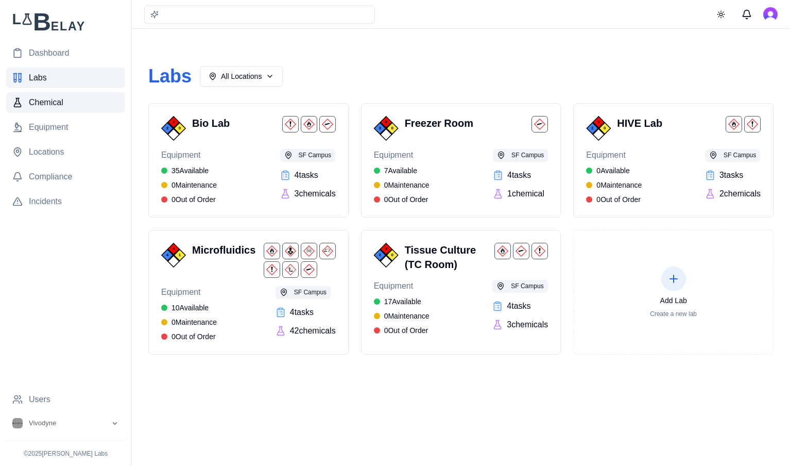
click at [59, 99] on span "Chemical" at bounding box center [46, 102] width 35 height 12
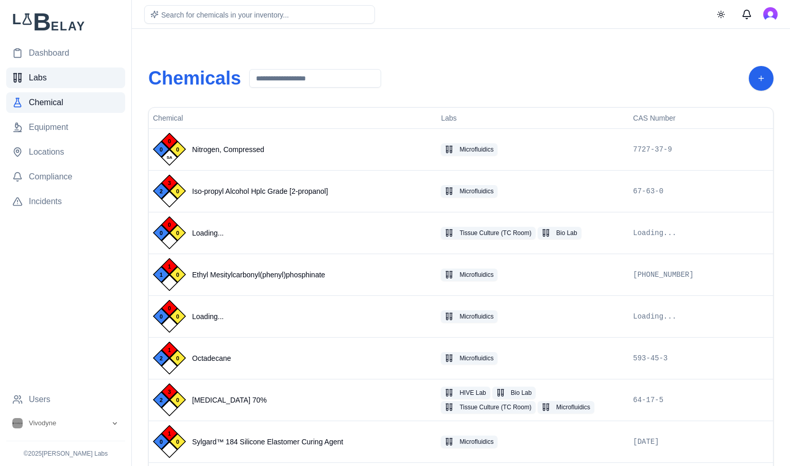
click at [71, 78] on link "Labs" at bounding box center [65, 78] width 119 height 21
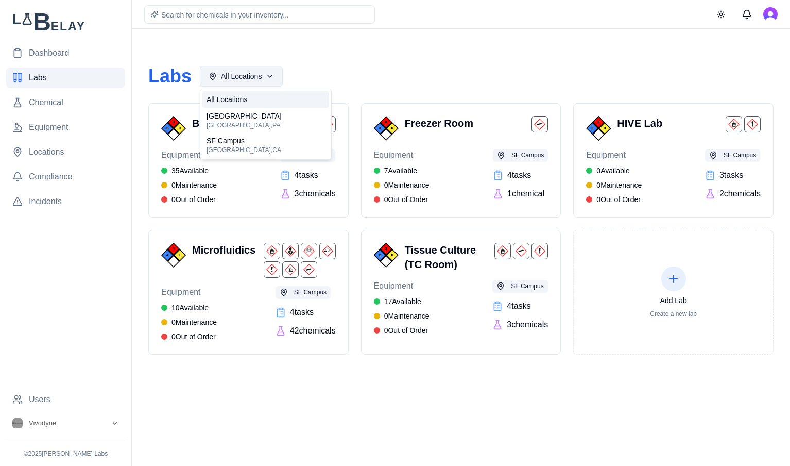
click at [272, 73] on html "Dashboard Labs Chemical Equipment Locations Compliance Incidents Users Vivodyne…" at bounding box center [395, 233] width 790 height 466
click at [384, 75] on html "Dashboard Labs Chemical Equipment Locations Compliance Incidents Users Vivodyne…" at bounding box center [395, 233] width 790 height 466
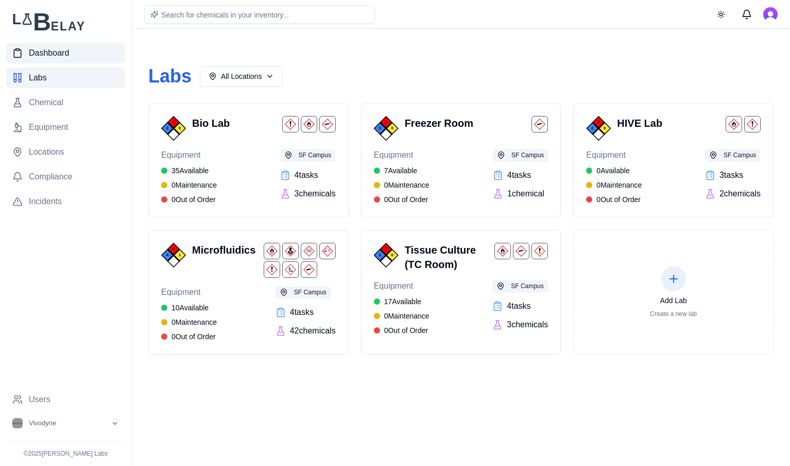
click at [71, 54] on link "Dashboard" at bounding box center [65, 53] width 119 height 21
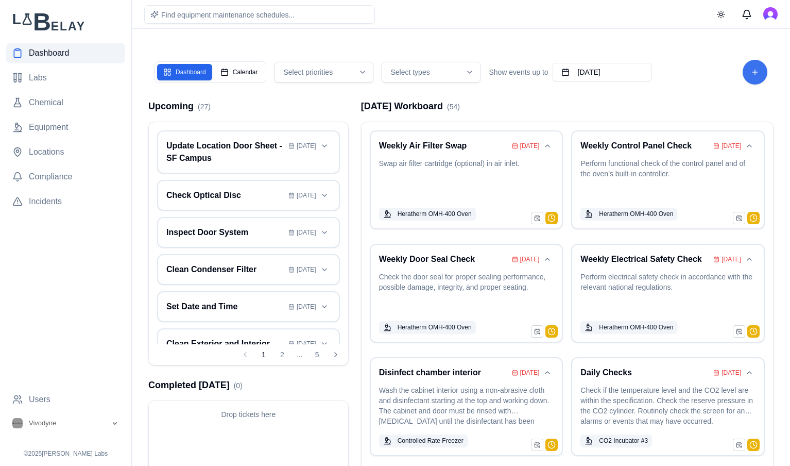
click at [755, 74] on button "Add Task" at bounding box center [755, 72] width 25 height 25
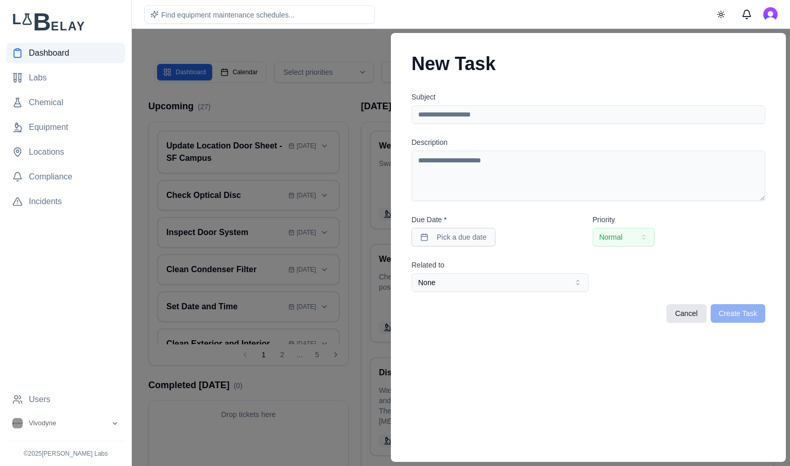
click at [698, 318] on button "Cancel" at bounding box center [687, 313] width 40 height 19
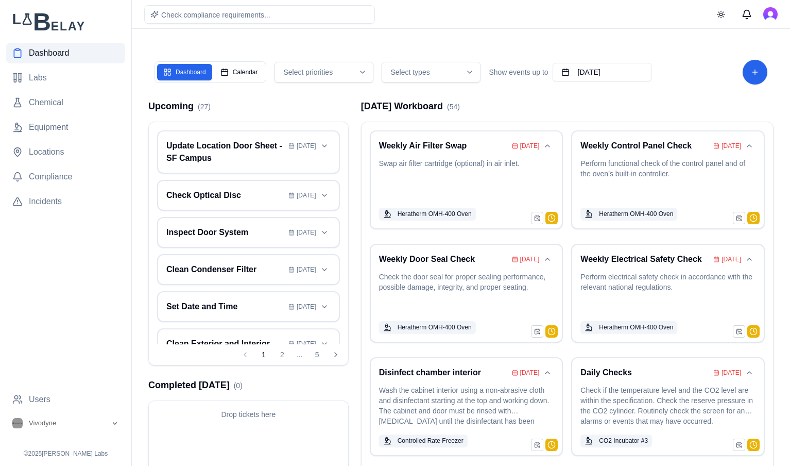
click at [664, 107] on div "Today's Workboard ( 54 )" at bounding box center [567, 106] width 413 height 14
click at [675, 106] on div "Today's Workboard ( 54 )" at bounding box center [567, 106] width 413 height 14
click at [54, 76] on link "Labs" at bounding box center [65, 78] width 119 height 21
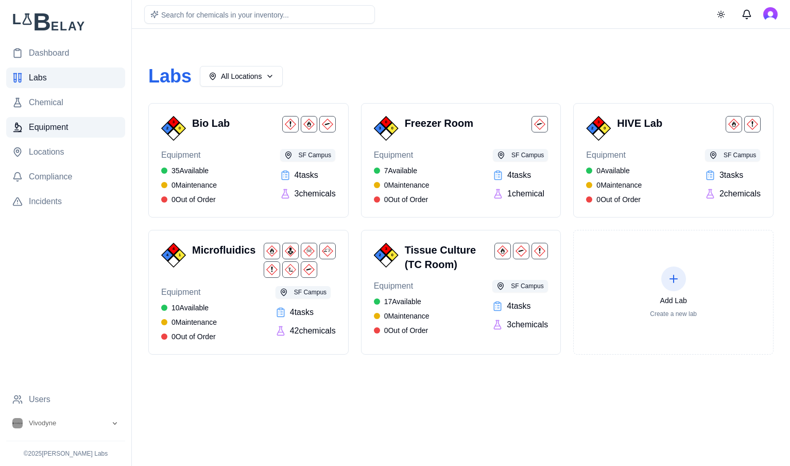
click at [59, 134] on link "Equipment" at bounding box center [65, 127] width 119 height 21
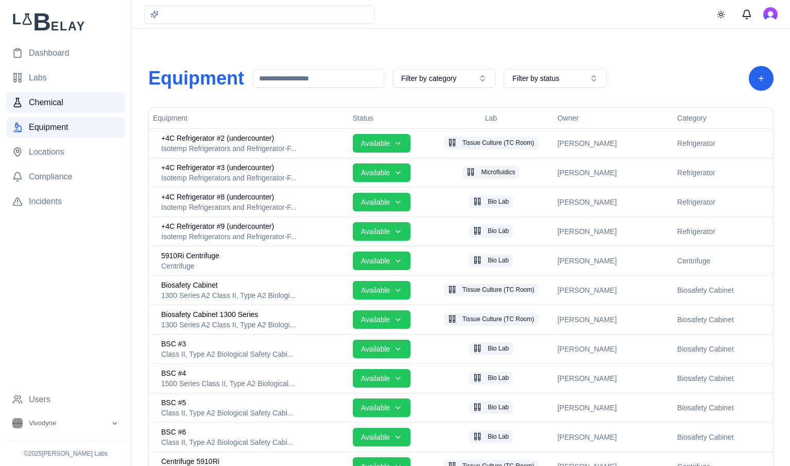
click at [58, 102] on span "Chemical" at bounding box center [46, 102] width 35 height 12
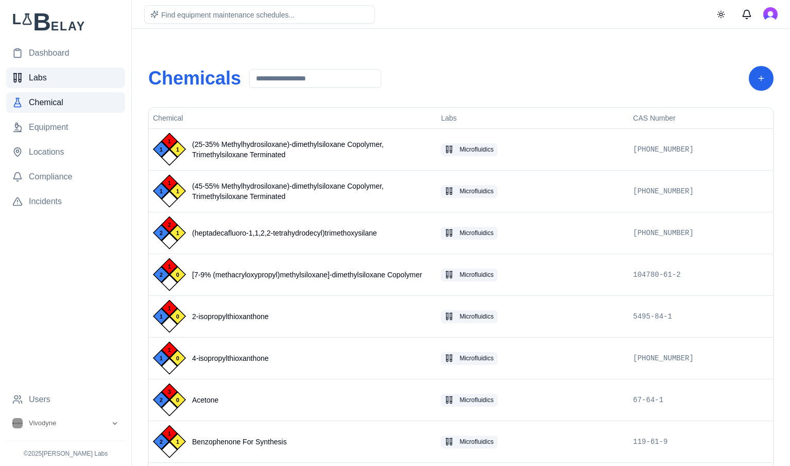
click at [63, 74] on link "Labs" at bounding box center [65, 78] width 119 height 21
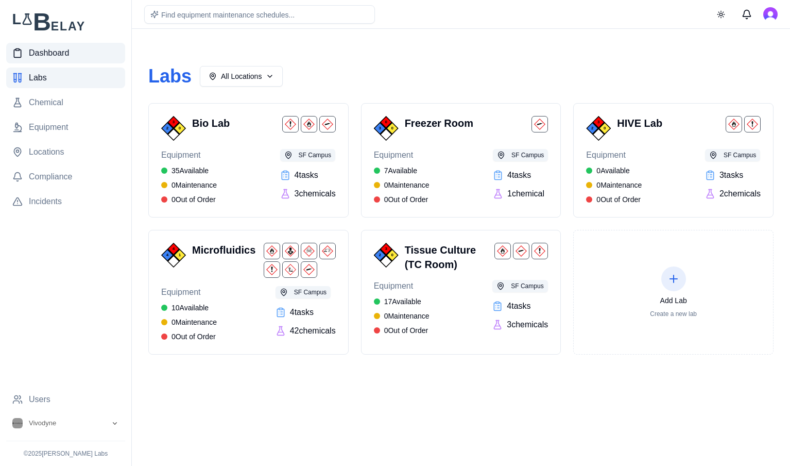
click at [58, 52] on span "Dashboard" at bounding box center [49, 53] width 40 height 12
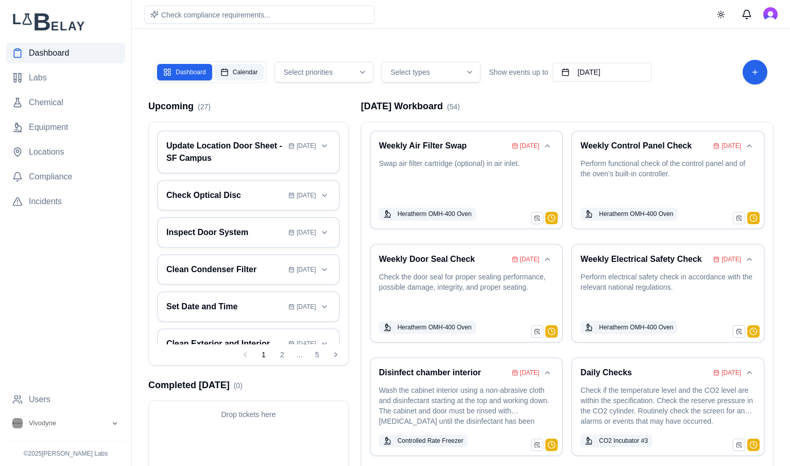
click at [235, 70] on button "Calendar" at bounding box center [239, 72] width 50 height 16
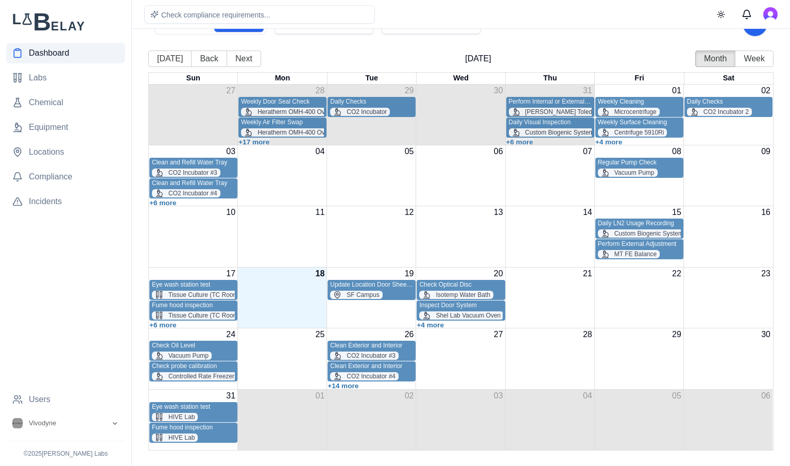
scroll to position [54, 0]
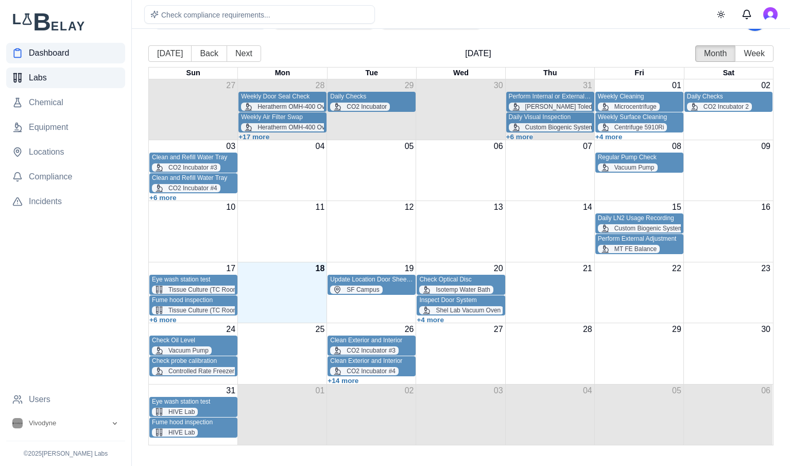
click at [23, 77] on div "Labs" at bounding box center [29, 78] width 35 height 12
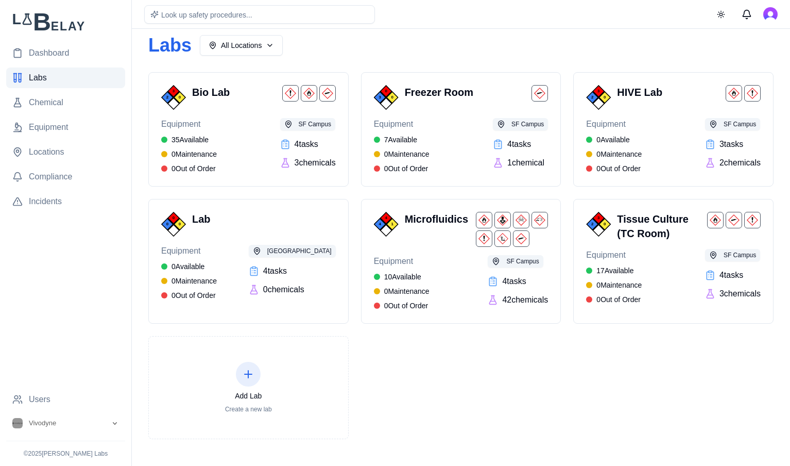
scroll to position [37, 0]
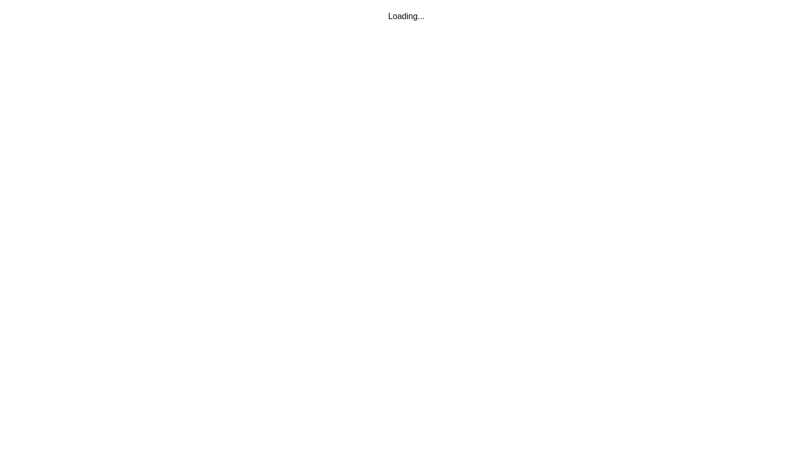
scroll to position [37, 0]
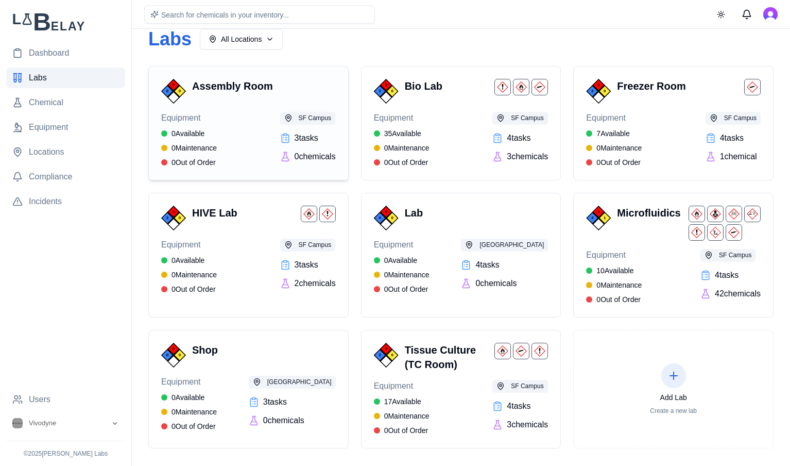
click at [268, 87] on h3 "Assembly Room" at bounding box center [262, 86] width 140 height 14
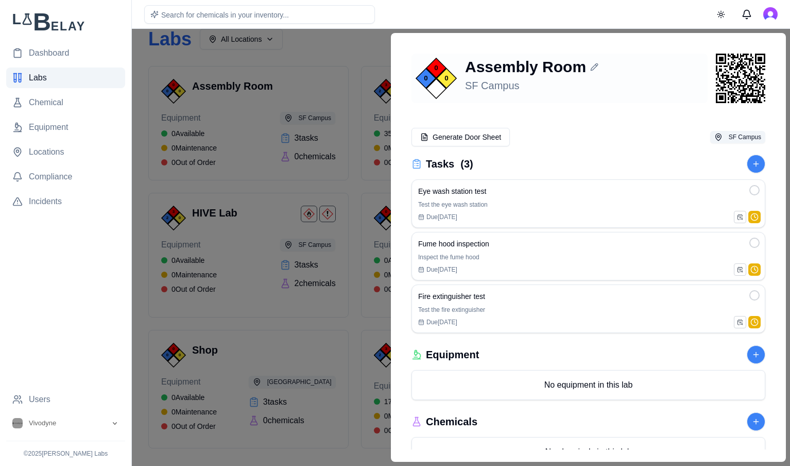
click at [570, 66] on div "Assembly Room" at bounding box center [584, 67] width 239 height 19
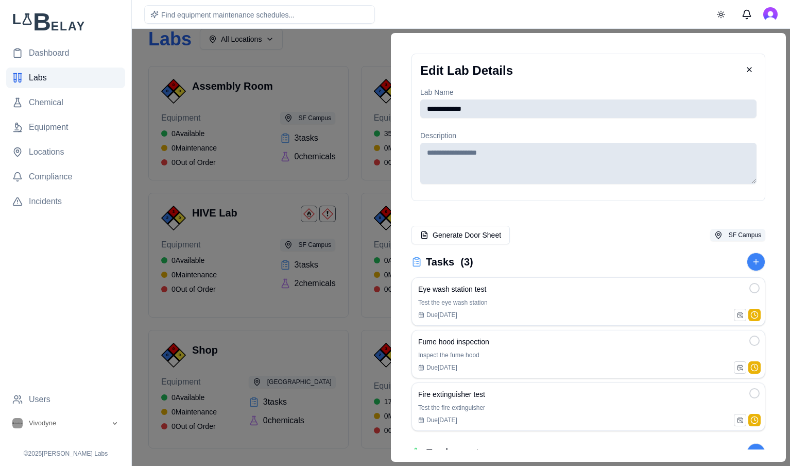
click at [473, 110] on input "**********" at bounding box center [588, 108] width 336 height 19
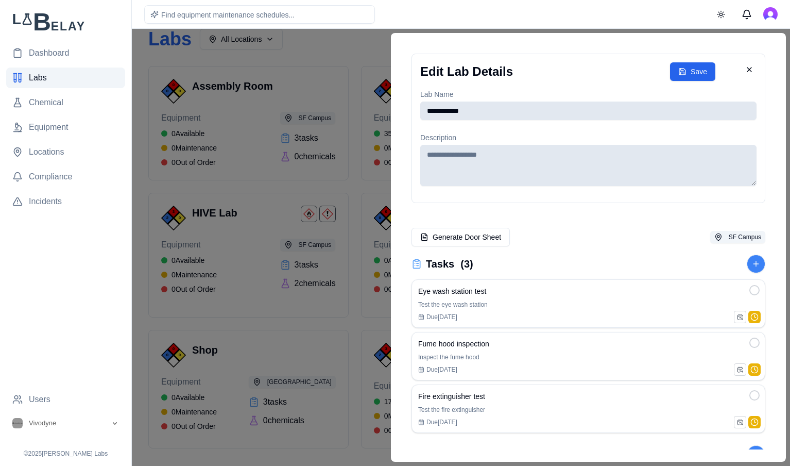
click at [473, 110] on input "**********" at bounding box center [588, 111] width 336 height 19
click at [576, 107] on input "**********" at bounding box center [588, 111] width 336 height 19
type input "**********"
click at [698, 73] on button "Save" at bounding box center [692, 71] width 45 height 19
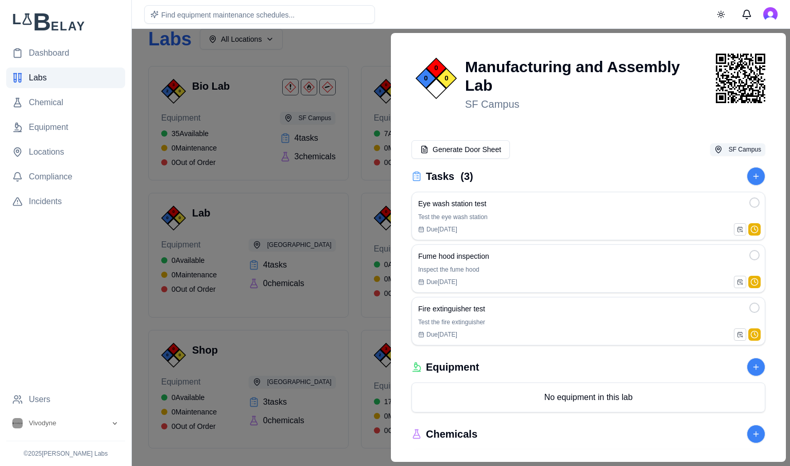
click at [342, 49] on div at bounding box center [395, 247] width 790 height 437
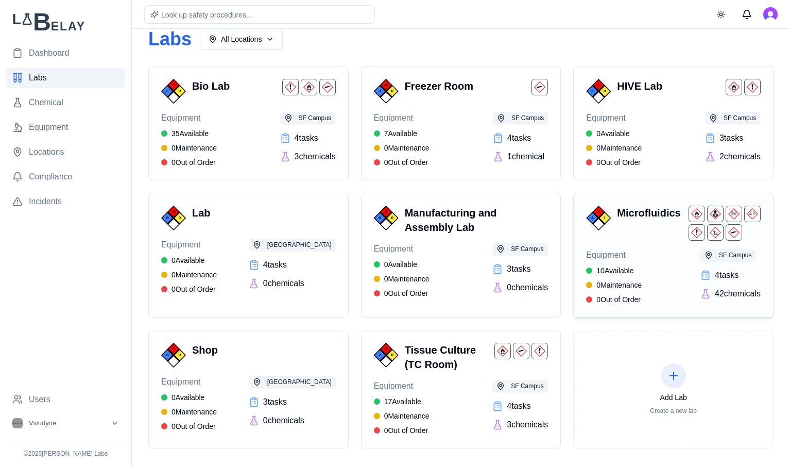
click at [631, 211] on h3 "Microfluidics" at bounding box center [651, 213] width 68 height 14
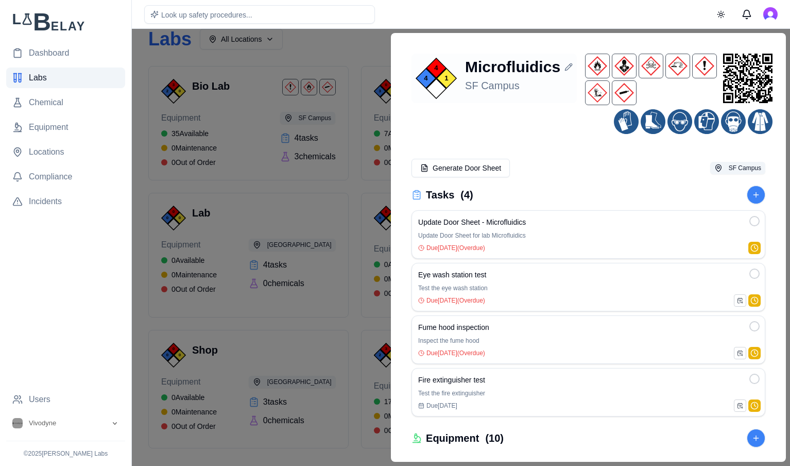
click at [431, 77] on div "4" at bounding box center [426, 78] width 19 height 19
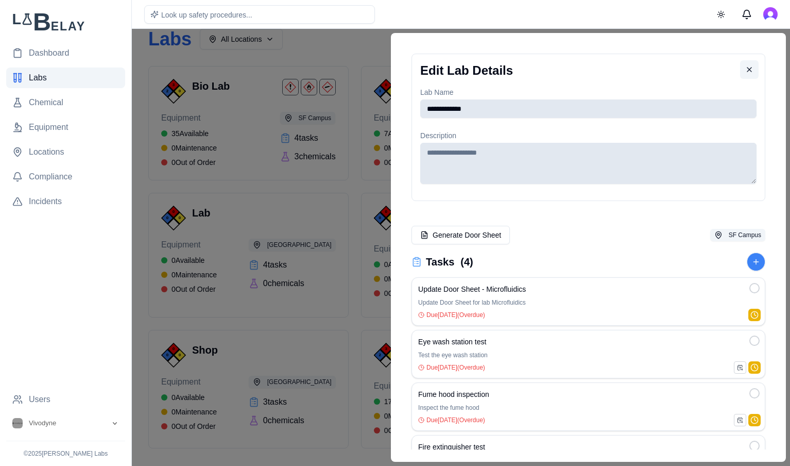
click at [750, 67] on button at bounding box center [749, 69] width 19 height 19
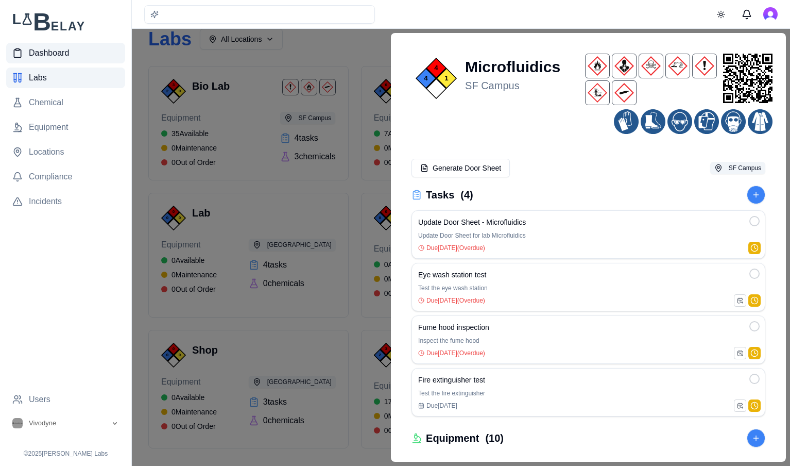
click at [87, 50] on link "Dashboard" at bounding box center [65, 53] width 119 height 21
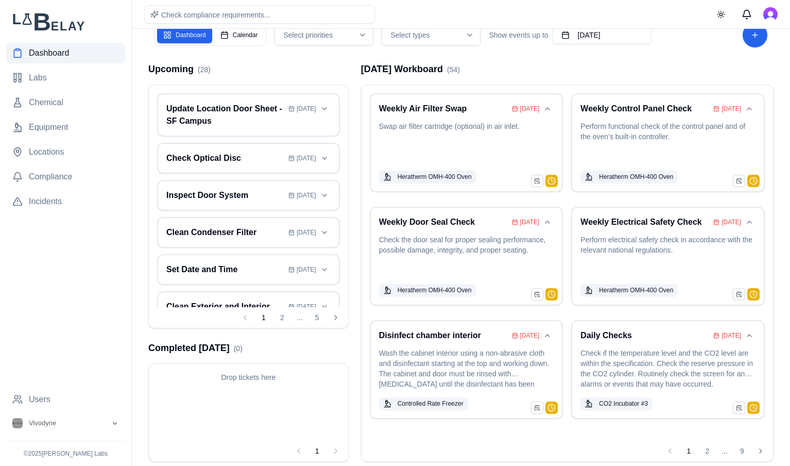
click at [242, 28] on div "Check compliance requirements... Toggle theme" at bounding box center [461, 14] width 659 height 28
click at [242, 43] on div "Dashboard Calendar" at bounding box center [211, 35] width 112 height 22
click at [244, 41] on button "Calendar" at bounding box center [239, 35] width 50 height 16
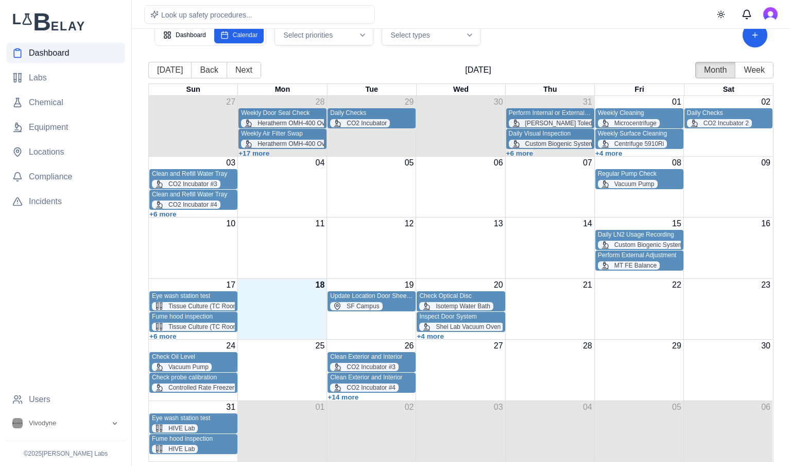
click at [357, 34] on div "Select priorities" at bounding box center [324, 35] width 94 height 10
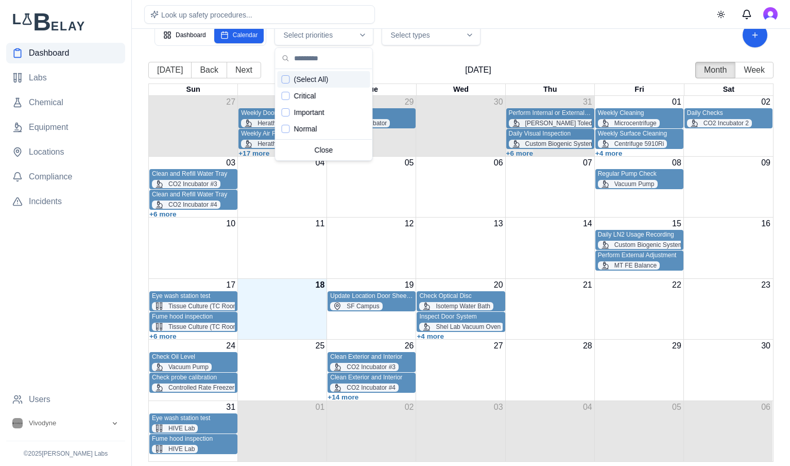
click at [357, 34] on div "Select priorities" at bounding box center [324, 35] width 94 height 10
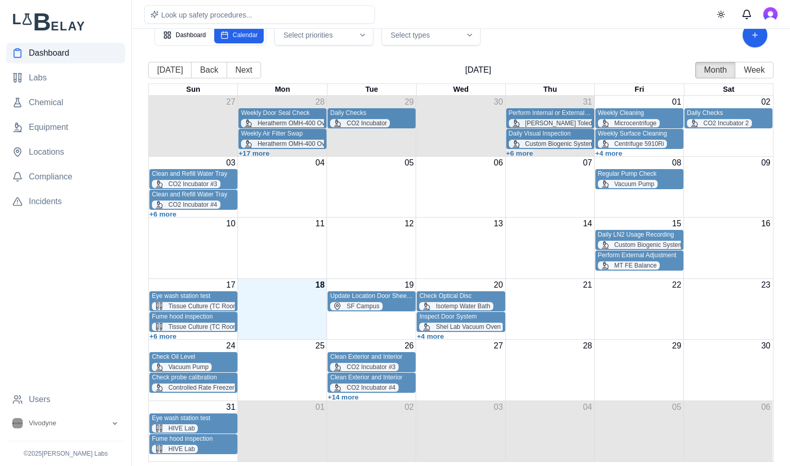
click at [452, 35] on div "Select types" at bounding box center [431, 35] width 94 height 10
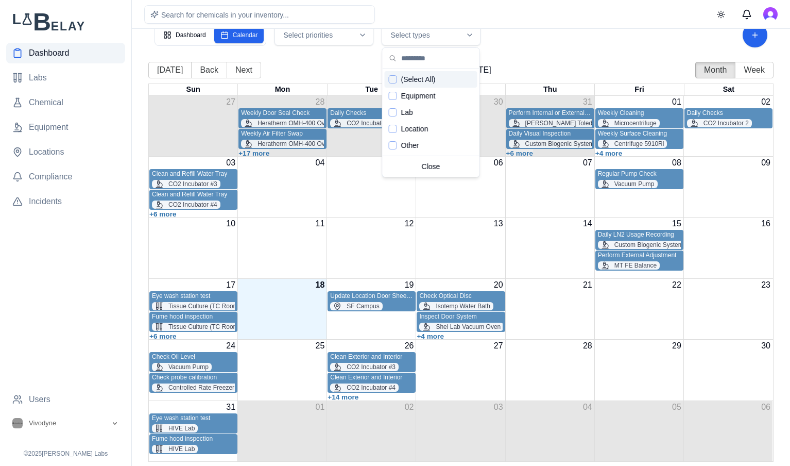
click at [456, 35] on div "Select types" at bounding box center [431, 35] width 94 height 10
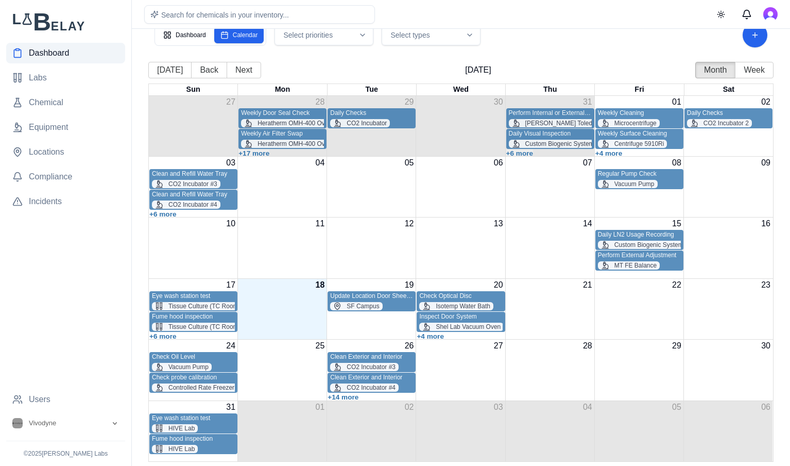
click at [457, 35] on div "Select types" at bounding box center [431, 35] width 94 height 10
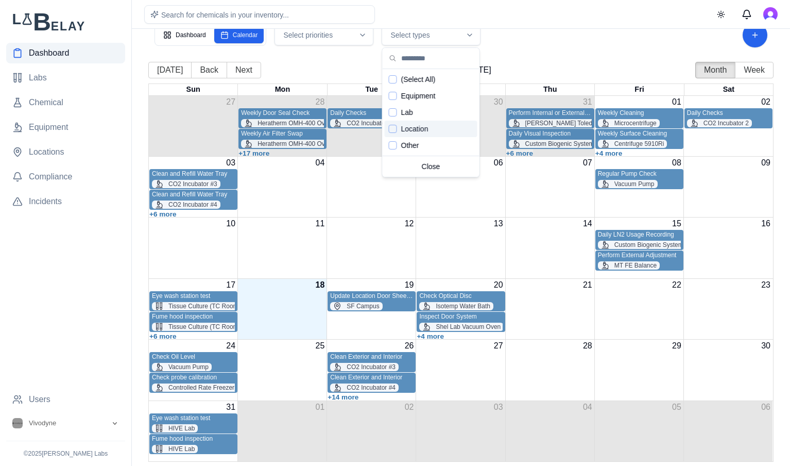
click at [407, 126] on span "Location" at bounding box center [414, 129] width 27 height 10
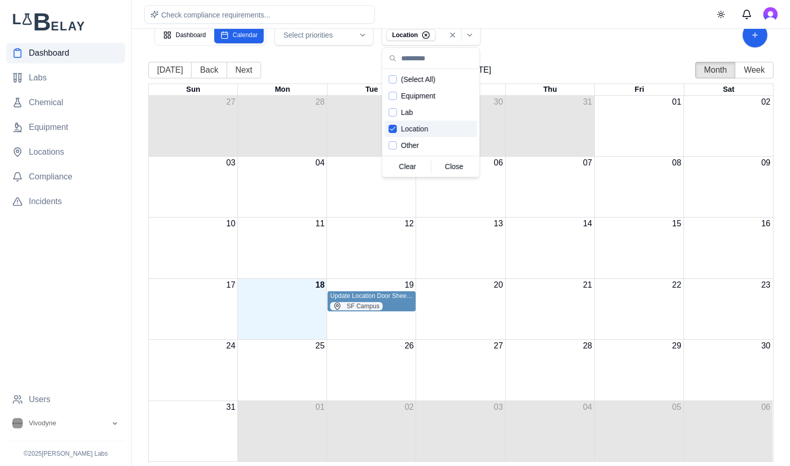
click at [395, 125] on icon "Suggestions" at bounding box center [393, 129] width 7 height 8
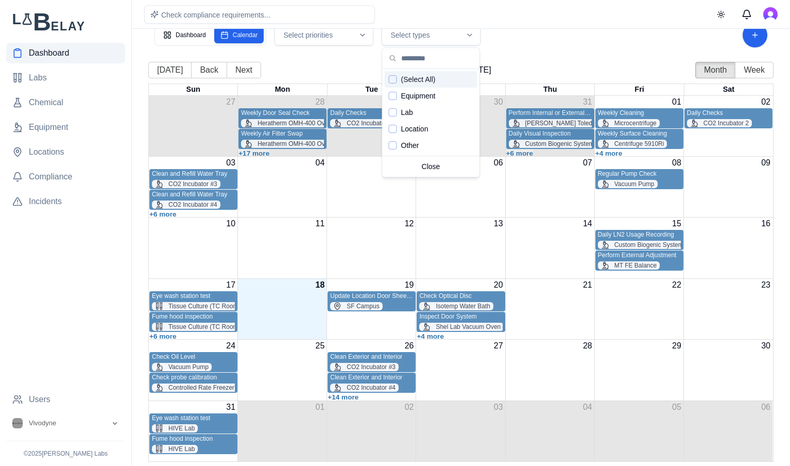
click at [525, 40] on div "Dashboard Calendar Select priorities Select types" at bounding box center [461, 35] width 613 height 25
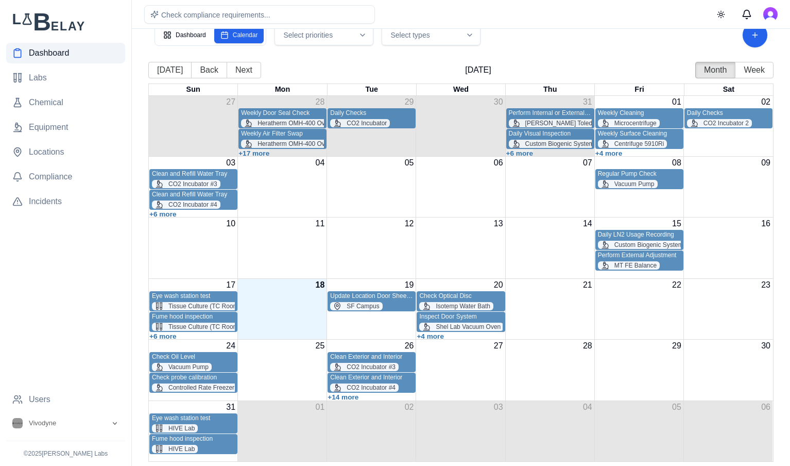
click at [458, 34] on div "Select types" at bounding box center [431, 35] width 94 height 10
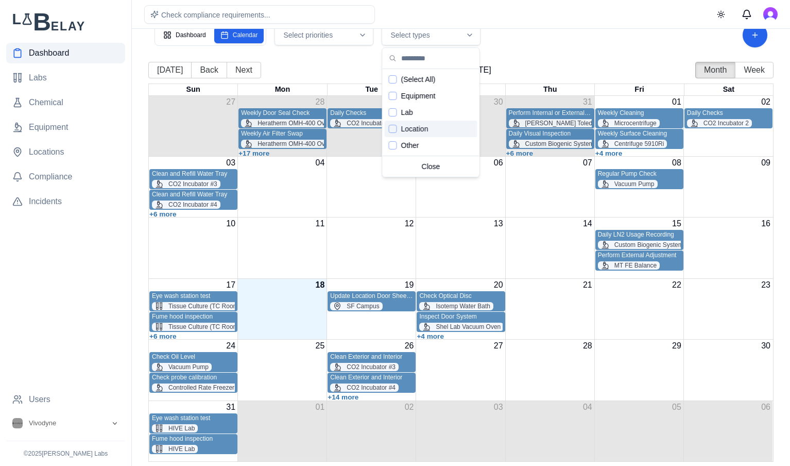
click at [417, 124] on span "Location" at bounding box center [414, 129] width 27 height 10
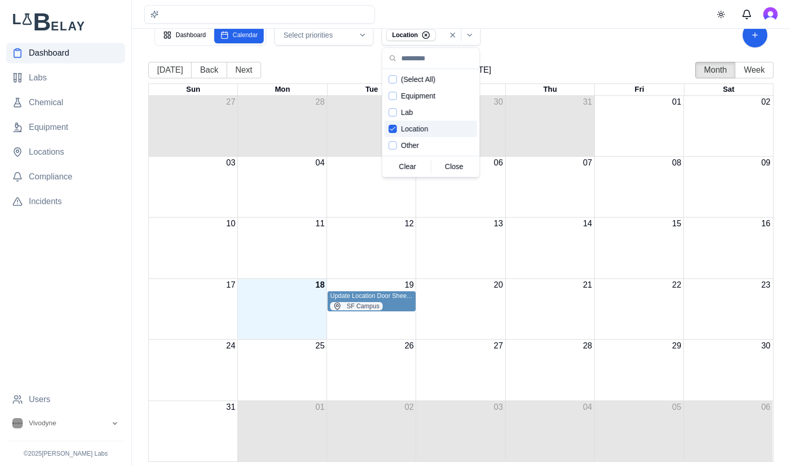
click at [407, 125] on span "Location" at bounding box center [414, 129] width 27 height 10
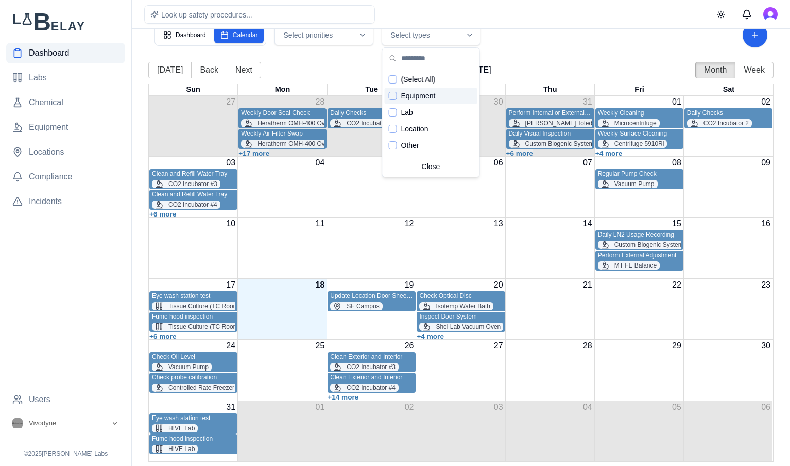
click at [547, 47] on div "Dashboard Calendar Select priorities Select types" at bounding box center [461, 34] width 626 height 37
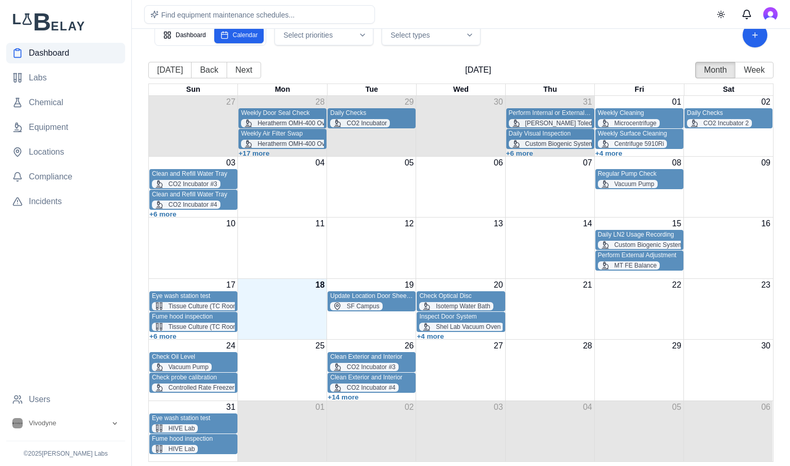
click at [435, 40] on button "Select types" at bounding box center [431, 35] width 99 height 21
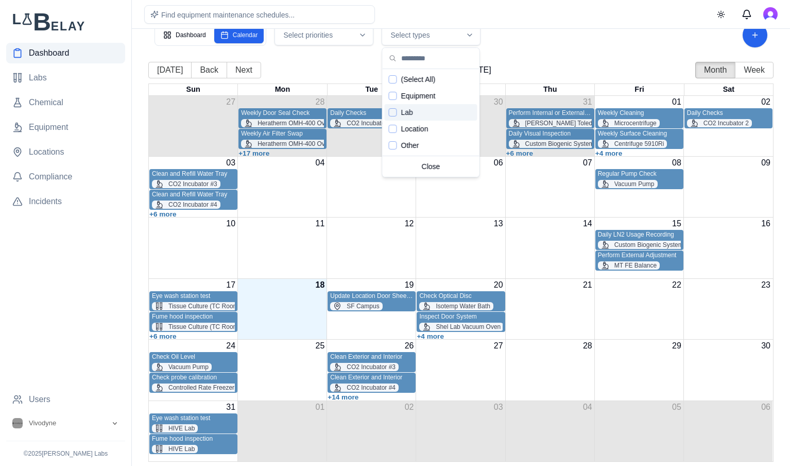
click at [397, 112] on div "Lab" at bounding box center [431, 112] width 93 height 16
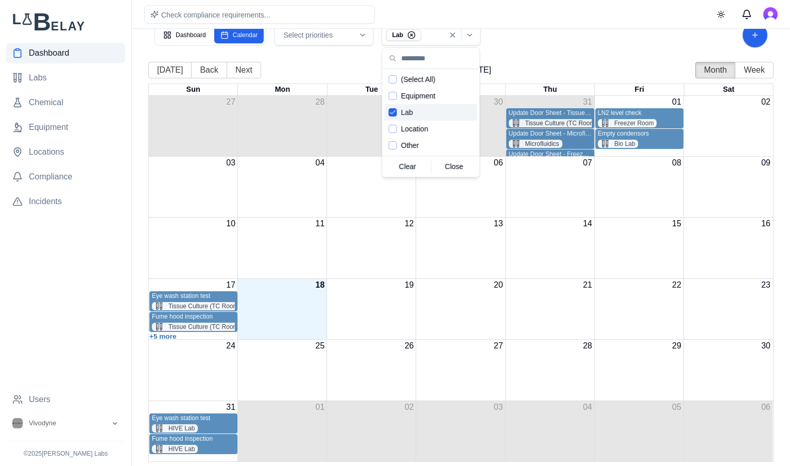
click at [397, 112] on div "Lab" at bounding box center [431, 112] width 93 height 16
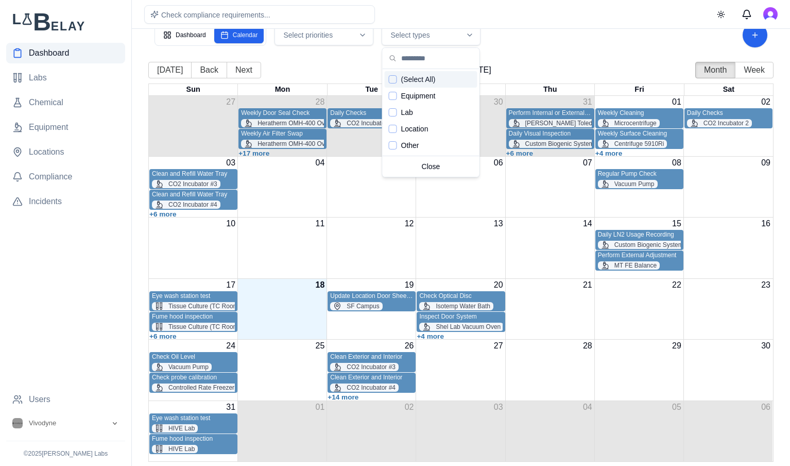
click at [560, 43] on div "Dashboard Calendar Select priorities Select types" at bounding box center [461, 35] width 613 height 25
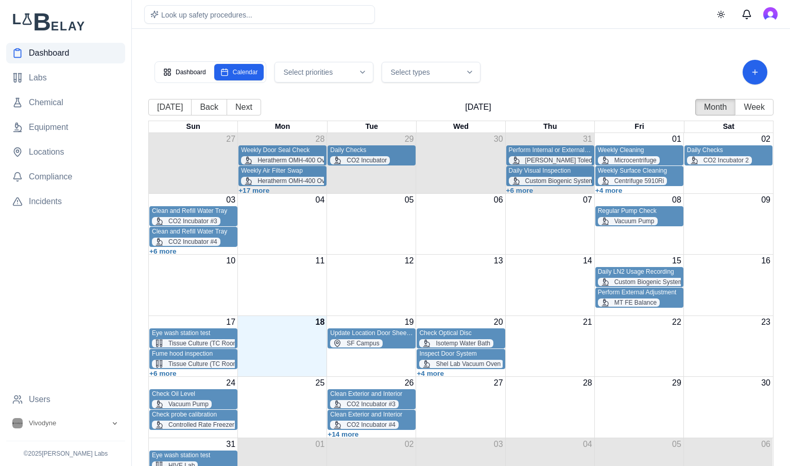
click at [466, 73] on icon "button" at bounding box center [470, 72] width 8 height 8
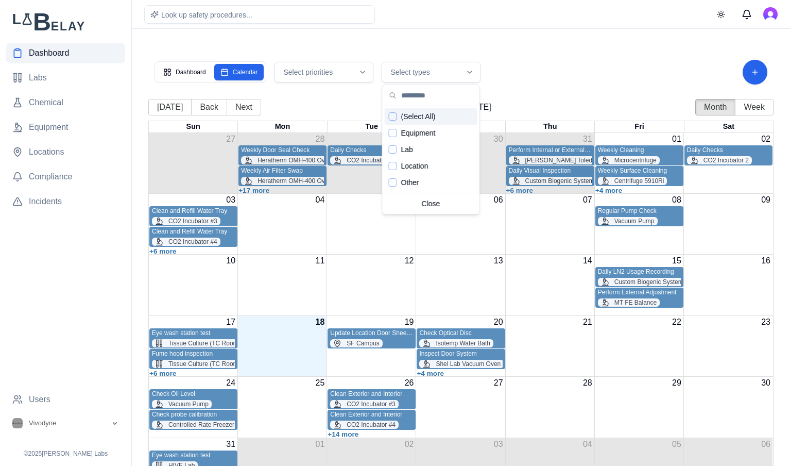
click at [466, 73] on icon "button" at bounding box center [470, 72] width 8 height 8
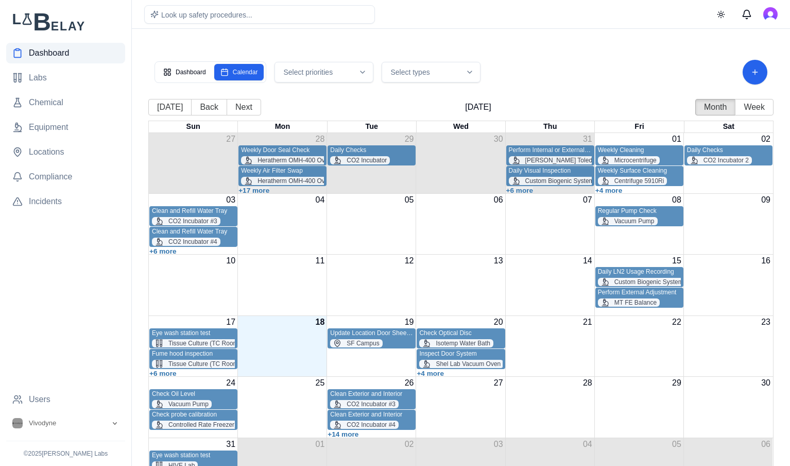
click at [594, 81] on div "Dashboard Calendar Select priorities Select types" at bounding box center [461, 72] width 613 height 25
click at [560, 59] on div "Dashboard Calendar Select priorities Select types" at bounding box center [461, 72] width 626 height 37
